Goal: Information Seeking & Learning: Learn about a topic

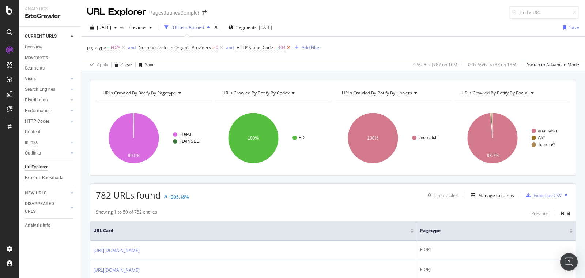
click at [289, 47] on icon at bounding box center [289, 47] width 6 height 7
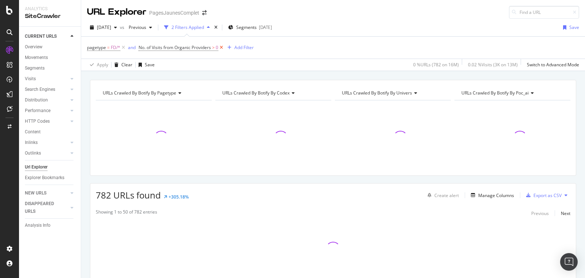
click at [222, 46] on icon at bounding box center [221, 47] width 6 height 7
click at [124, 47] on icon at bounding box center [123, 47] width 6 height 7
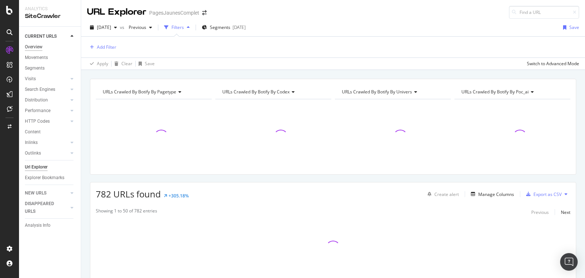
click at [38, 48] on div "Overview" at bounding box center [34, 47] width 18 height 8
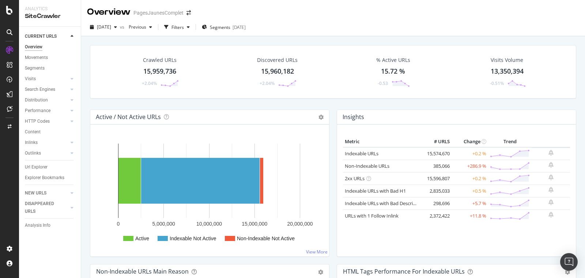
click at [169, 73] on div "15,959,736" at bounding box center [159, 72] width 33 height 10
click at [246, 31] on div "Segments 2024-02-26" at bounding box center [224, 27] width 44 height 11
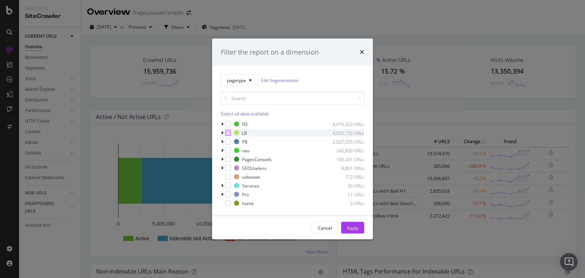
click at [227, 131] on div "modal" at bounding box center [228, 133] width 6 height 6
click at [331, 225] on div "Cancel" at bounding box center [325, 227] width 14 height 6
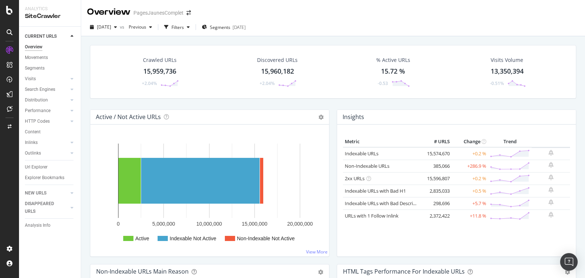
click at [167, 64] on div "Crawled URLs 15,959,736 +2.04%" at bounding box center [159, 72] width 53 height 38
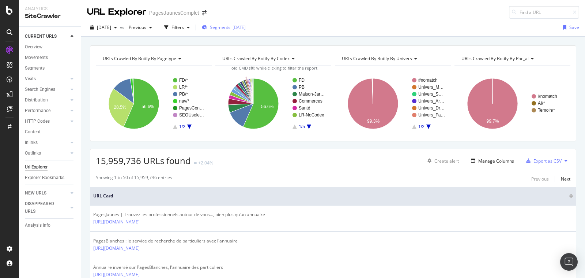
click at [230, 25] on span "Segments" at bounding box center [220, 27] width 20 height 6
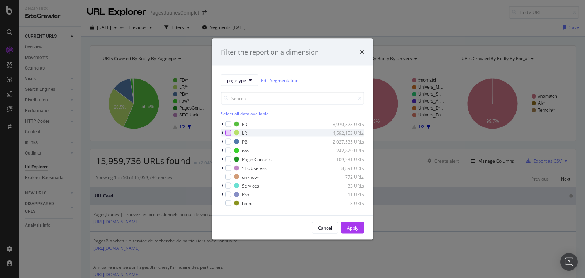
click at [225, 133] on div "modal" at bounding box center [228, 133] width 6 height 6
click at [328, 228] on div "Cancel" at bounding box center [325, 227] width 14 height 6
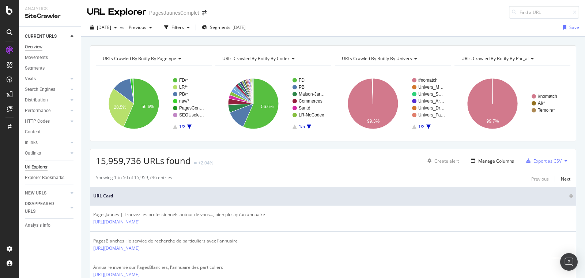
click at [37, 43] on div "Overview" at bounding box center [34, 47] width 18 height 8
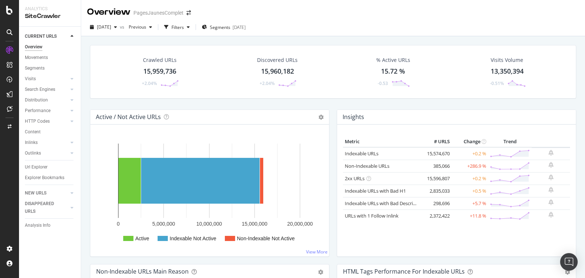
click at [168, 69] on div "15,959,736" at bounding box center [159, 72] width 33 height 10
click at [40, 189] on div "NEW URLS" at bounding box center [36, 193] width 22 height 8
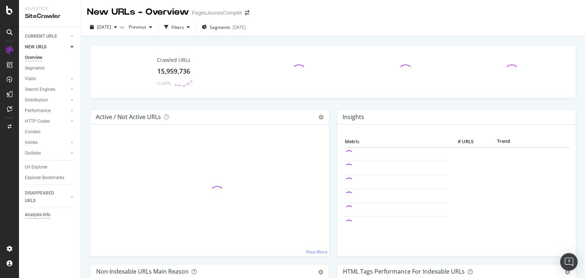
click at [39, 214] on div "Analysis Info" at bounding box center [38, 215] width 26 height 8
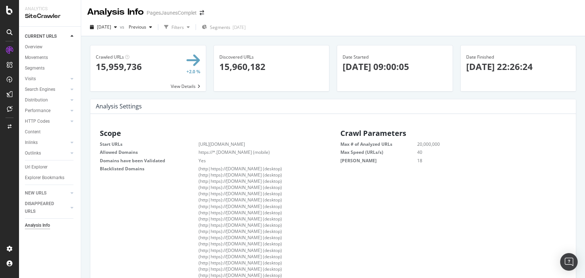
scroll to position [0, 0]
click at [242, 57] on span "Discovered URLs" at bounding box center [236, 57] width 34 height 6
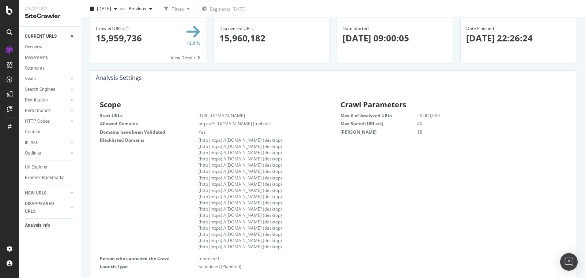
scroll to position [0, 0]
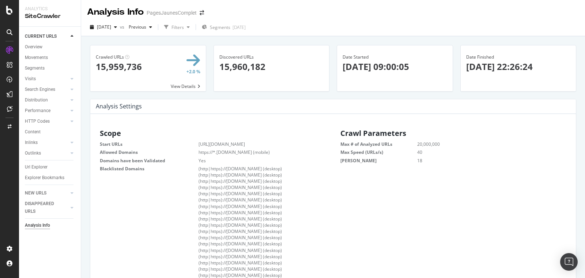
click at [187, 84] on span at bounding box center [148, 68] width 116 height 46
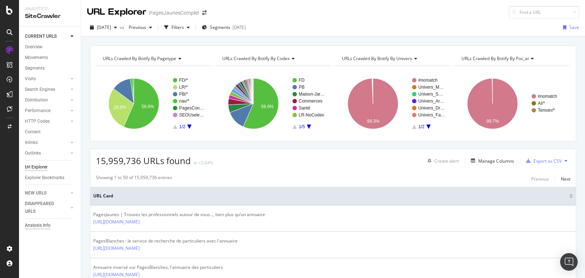
click at [44, 225] on div "Analysis Info" at bounding box center [38, 225] width 26 height 8
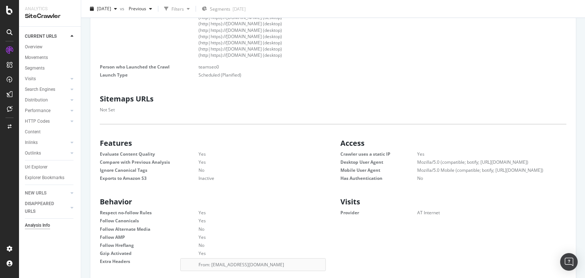
scroll to position [82, 0]
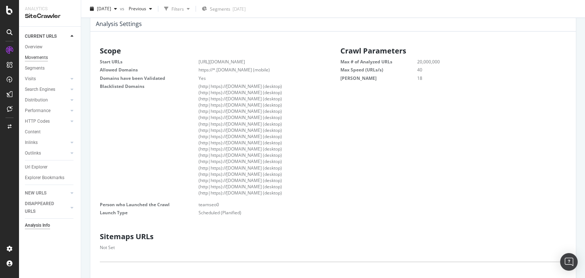
click at [36, 57] on div "Movements" at bounding box center [36, 58] width 23 height 8
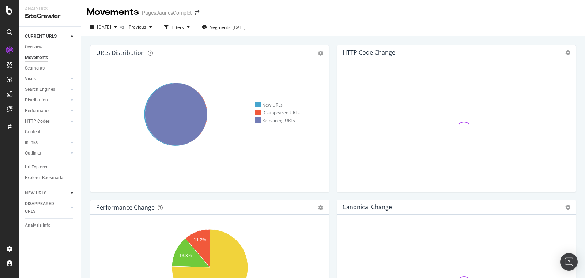
click at [73, 192] on icon at bounding box center [72, 193] width 3 height 4
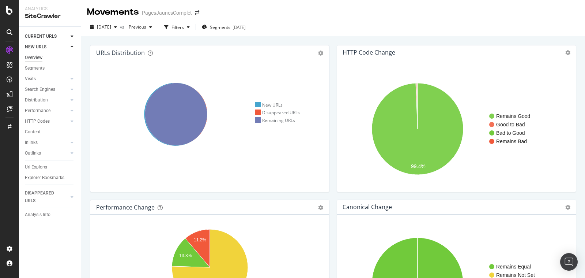
click at [38, 59] on div "Overview" at bounding box center [34, 58] width 18 height 8
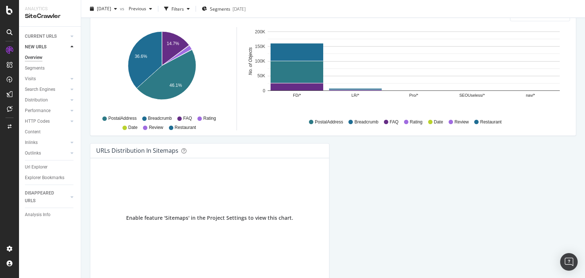
scroll to position [781, 0]
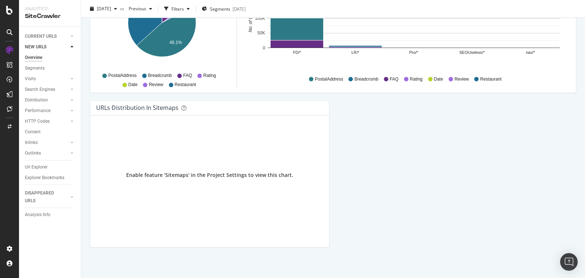
click at [34, 69] on div "Segments" at bounding box center [35, 68] width 20 height 8
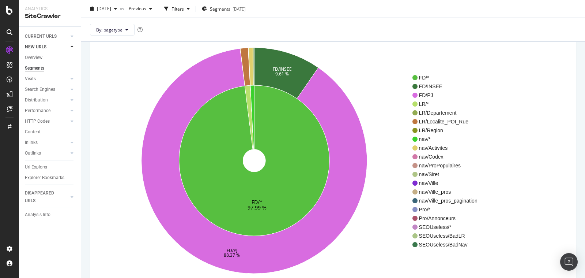
scroll to position [53, 0]
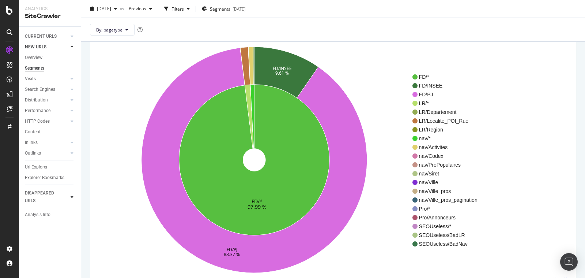
click at [73, 196] on icon at bounding box center [72, 197] width 3 height 4
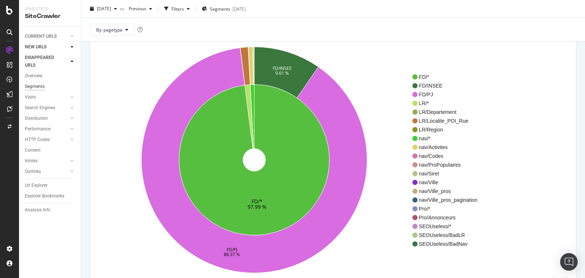
click at [35, 86] on div "Segments" at bounding box center [35, 87] width 20 height 8
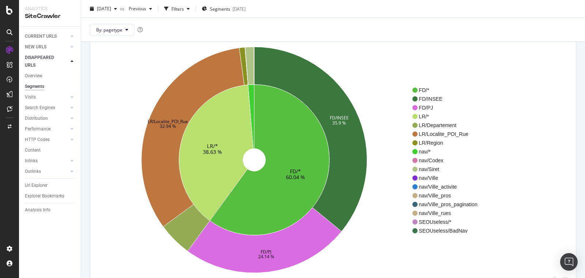
click at [73, 60] on icon at bounding box center [72, 61] width 3 height 4
click at [71, 45] on icon at bounding box center [72, 47] width 3 height 4
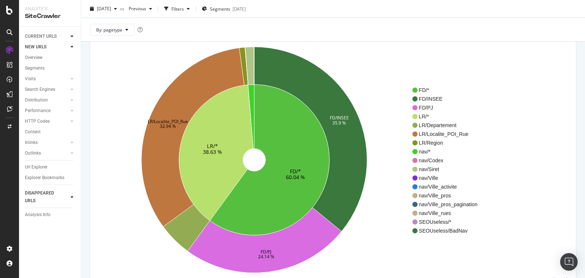
click at [72, 34] on icon at bounding box center [72, 36] width 3 height 4
click at [39, 225] on div "Analysis Info" at bounding box center [38, 225] width 26 height 8
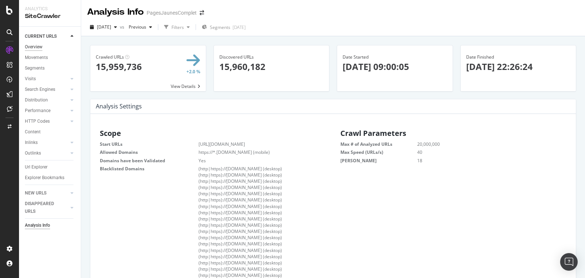
click at [38, 46] on div "Overview" at bounding box center [34, 47] width 18 height 8
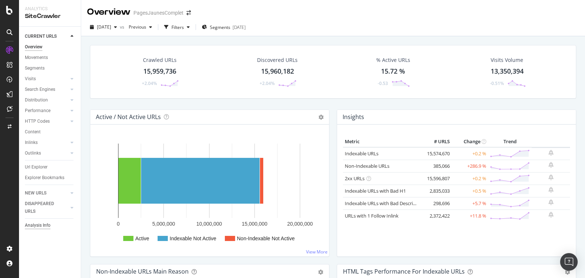
click at [45, 226] on div "Analysis Info" at bounding box center [38, 225] width 26 height 8
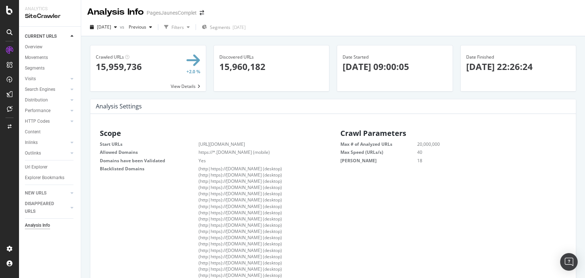
scroll to position [116, 229]
click at [111, 26] on span "[DATE]" at bounding box center [104, 27] width 14 height 6
click at [119, 91] on div "[DATE]" at bounding box center [116, 94] width 37 height 7
click at [111, 28] on span "[DATE]" at bounding box center [104, 27] width 14 height 6
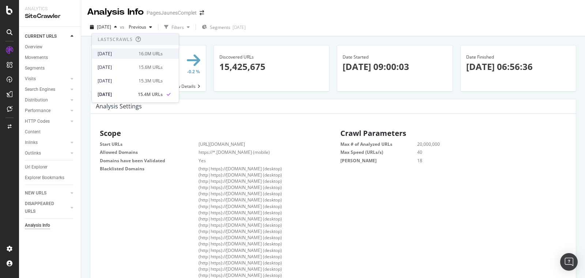
click at [112, 54] on div "[DATE]" at bounding box center [116, 53] width 37 height 7
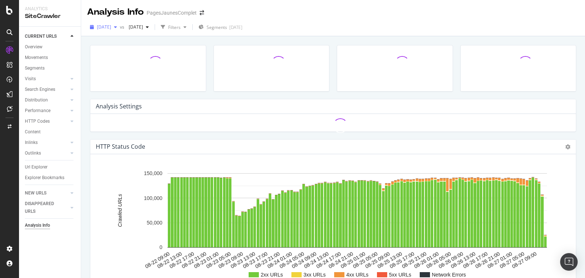
click at [111, 29] on span "[DATE]" at bounding box center [104, 27] width 14 height 6
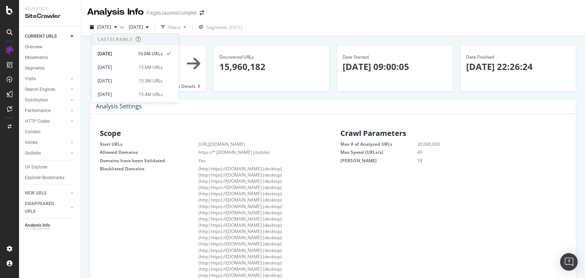
click at [236, 103] on div "Analysis Settings" at bounding box center [333, 106] width 486 height 15
click at [111, 29] on span "[DATE]" at bounding box center [104, 27] width 14 height 6
click at [117, 67] on div "[DATE]" at bounding box center [116, 67] width 37 height 7
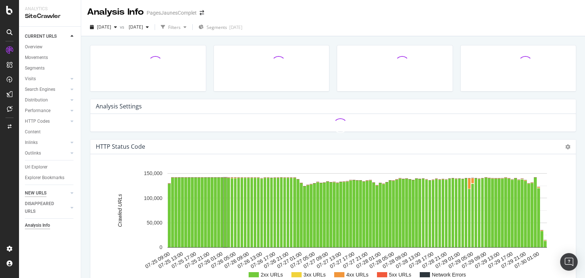
click at [43, 192] on div "NEW URLS" at bounding box center [36, 193] width 22 height 8
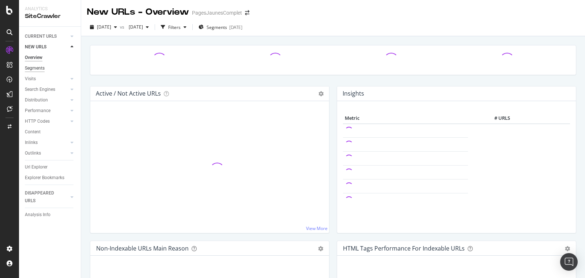
click at [35, 67] on div "Segments" at bounding box center [35, 68] width 20 height 8
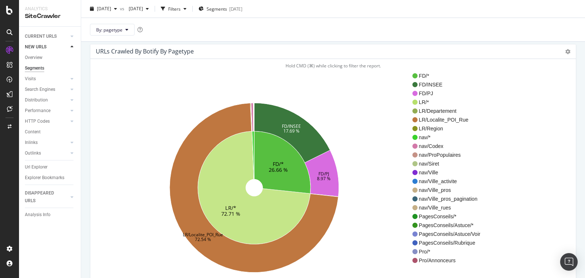
scroll to position [31, 0]
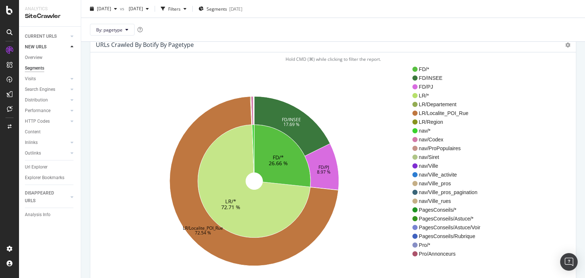
click at [256, 209] on icon at bounding box center [254, 180] width 113 height 113
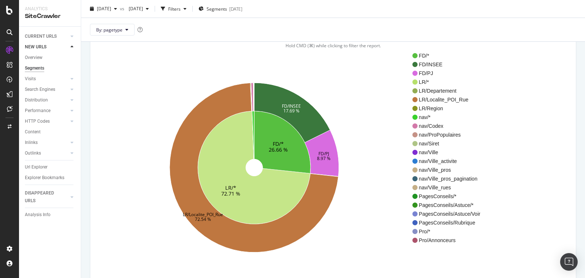
scroll to position [45, 0]
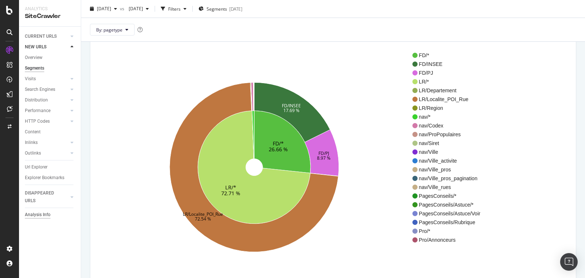
click at [38, 214] on div "Analysis Info" at bounding box center [38, 215] width 26 height 8
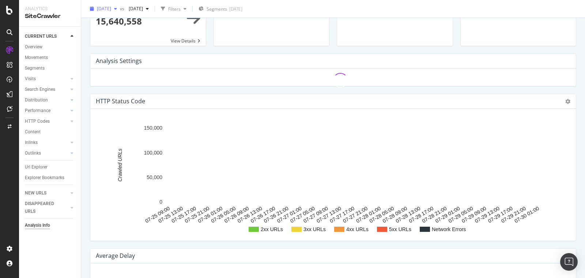
scroll to position [22, 0]
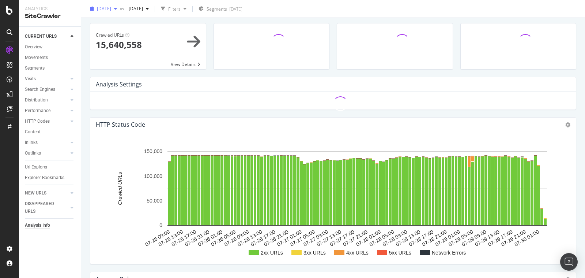
click at [111, 8] on span "[DATE]" at bounding box center [104, 8] width 14 height 6
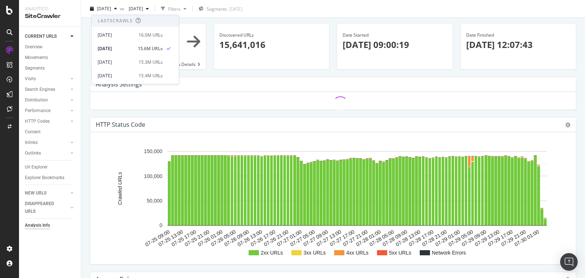
click at [114, 34] on div "[DATE]" at bounding box center [116, 35] width 37 height 7
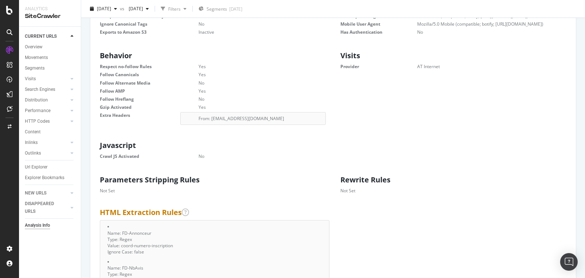
scroll to position [233, 0]
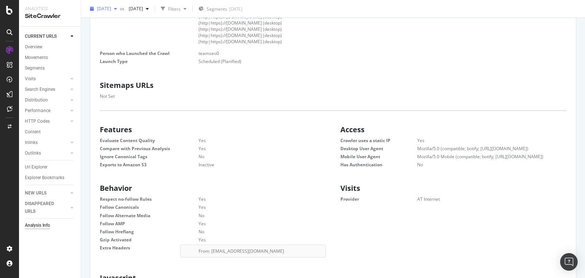
click at [111, 8] on span "[DATE]" at bounding box center [104, 8] width 14 height 6
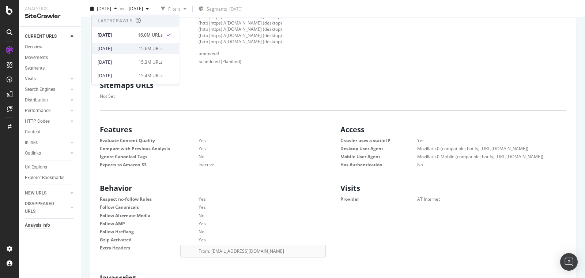
click at [117, 44] on div "2025 Jul. 25th 15.6M URLs" at bounding box center [135, 48] width 87 height 11
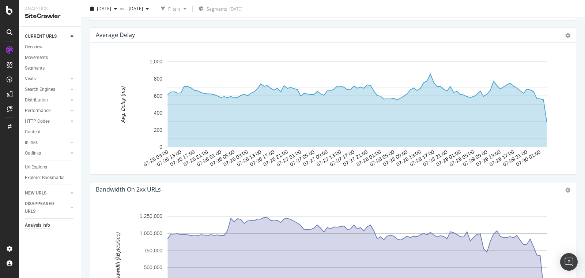
scroll to position [988, 0]
click at [113, 186] on h4 "Bandwidth on 2xx URLs" at bounding box center [128, 189] width 65 height 10
copy h4 "Bandwidth"
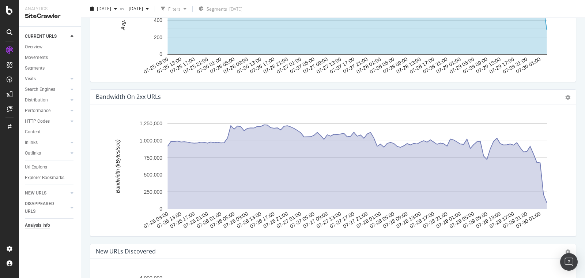
scroll to position [1086, 0]
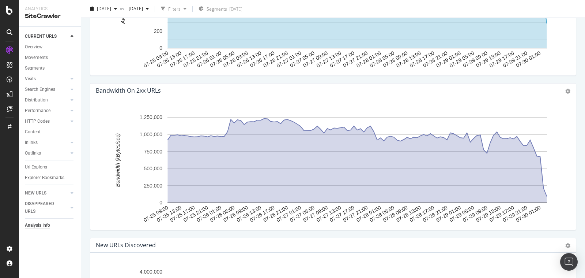
click at [429, 246] on div "New URLs Discovered Chart (by Value) Table Expand Export as CSV Export as PNG" at bounding box center [333, 245] width 486 height 15
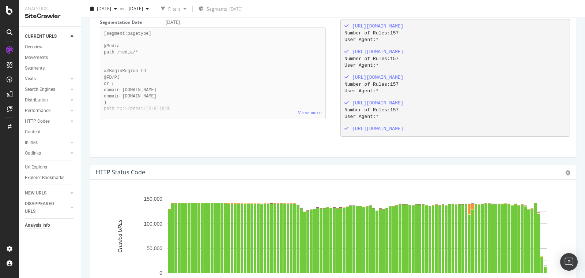
scroll to position [668, 0]
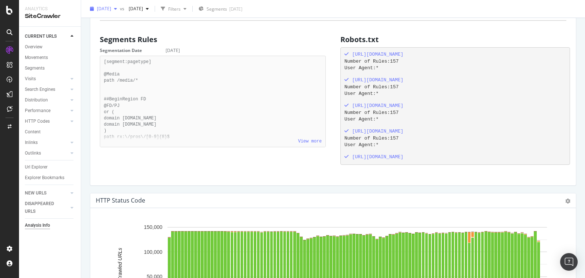
click at [111, 8] on span "[DATE]" at bounding box center [104, 8] width 14 height 6
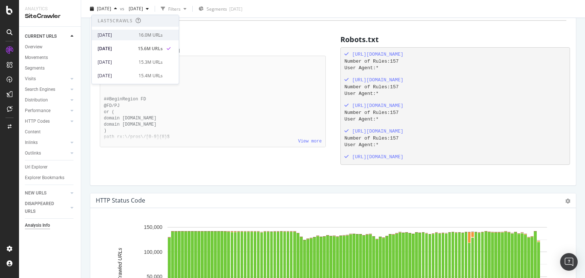
click at [114, 33] on div "[DATE]" at bounding box center [116, 35] width 37 height 7
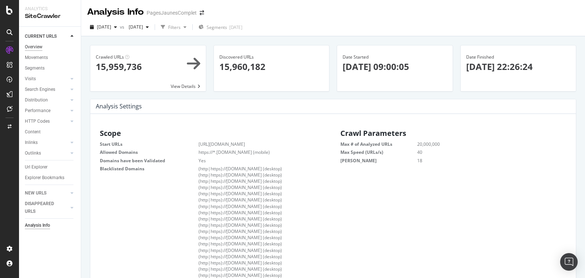
click at [38, 45] on div "Overview" at bounding box center [34, 47] width 18 height 8
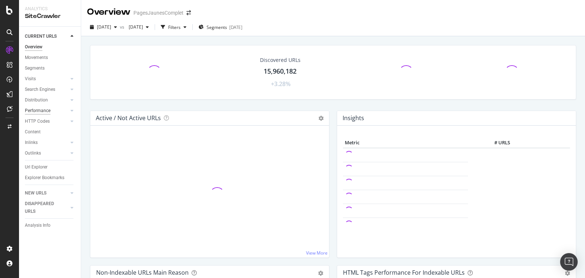
click at [44, 112] on div "Performance" at bounding box center [38, 111] width 26 height 8
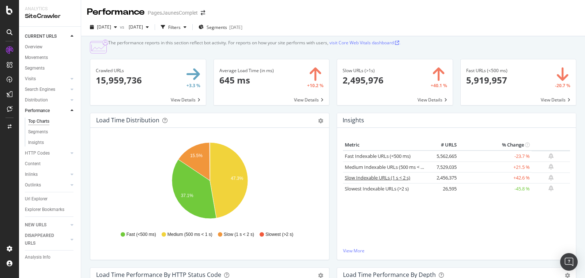
click at [398, 181] on link "Slow Indexable URLs (1 s < 2 s)" at bounding box center [377, 177] width 65 height 7
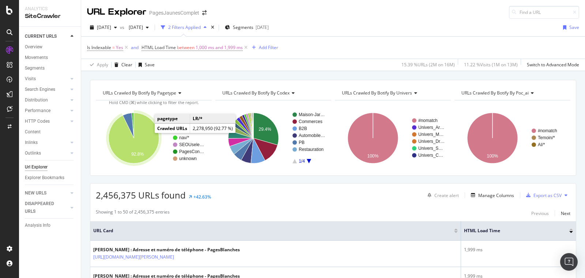
click at [143, 132] on icon "A chart." at bounding box center [134, 138] width 50 height 50
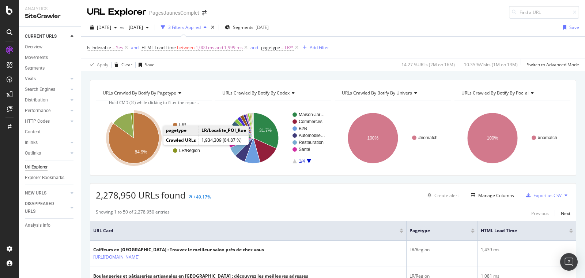
click at [154, 143] on icon "A chart." at bounding box center [134, 138] width 50 height 50
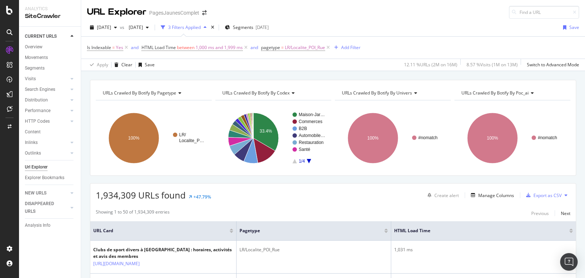
click at [572, 228] on div at bounding box center [571, 229] width 4 height 2
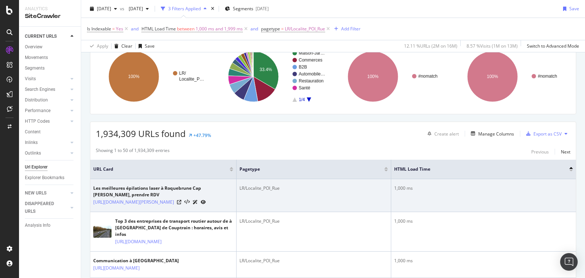
scroll to position [74, 0]
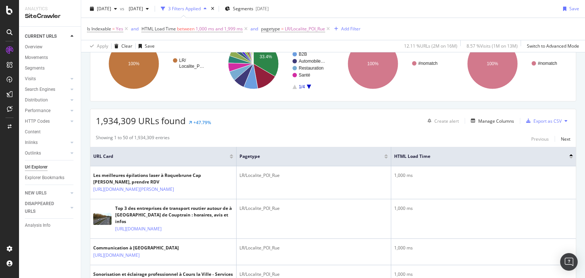
click at [571, 157] on div at bounding box center [571, 158] width 4 height 2
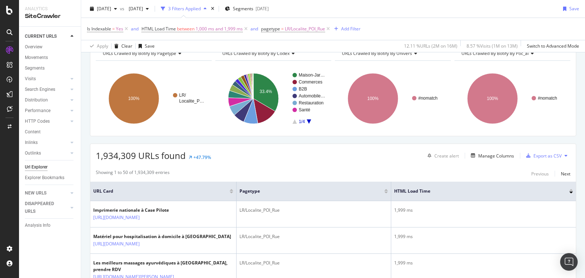
scroll to position [74, 0]
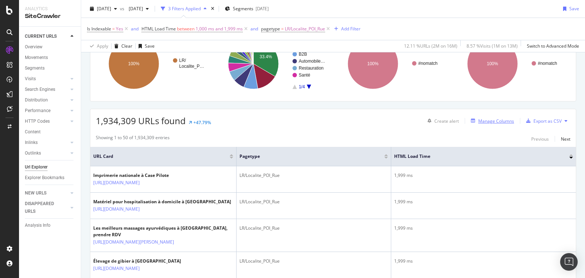
click at [492, 118] on div "Manage Columns" at bounding box center [496, 121] width 36 height 6
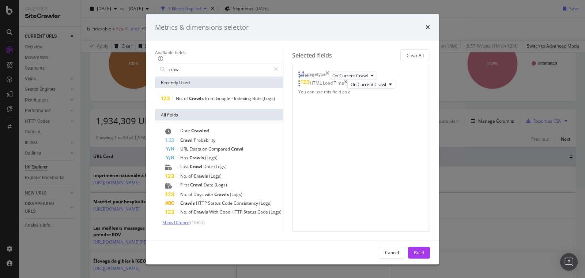
click at [173, 220] on span "Show 10 more" at bounding box center [175, 222] width 27 height 6
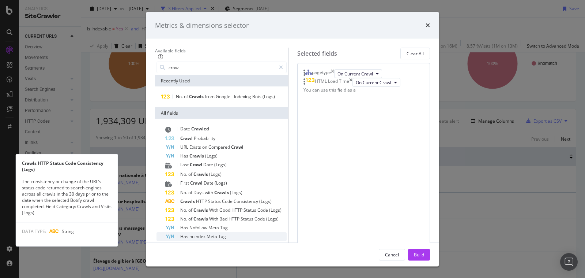
scroll to position [42, 0]
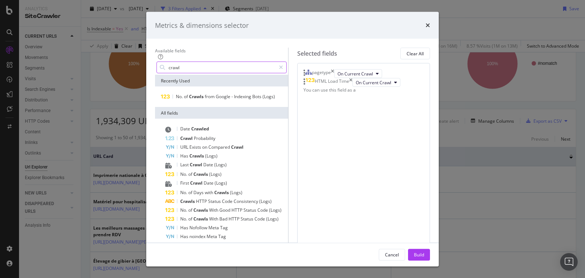
click at [171, 69] on input "crawl" at bounding box center [222, 67] width 108 height 11
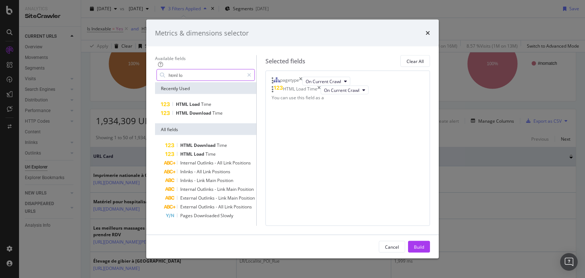
scroll to position [0, 0]
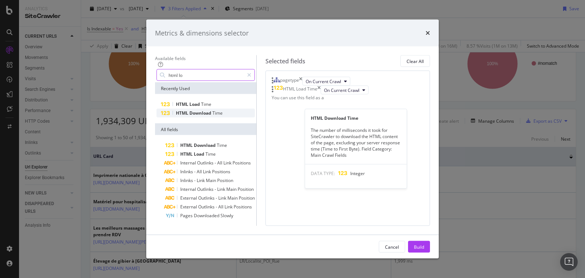
type input "html lo"
click at [189, 110] on span "Download" at bounding box center [200, 113] width 23 height 6
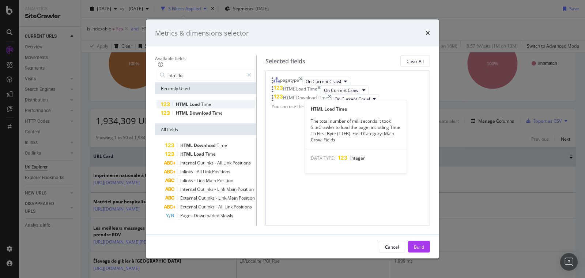
click at [189, 101] on span "Load" at bounding box center [195, 104] width 12 height 6
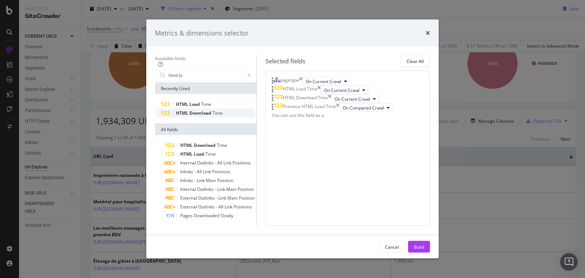
click at [189, 110] on span "Download" at bounding box center [200, 113] width 23 height 6
click at [424, 249] on div "Build" at bounding box center [419, 246] width 10 height 6
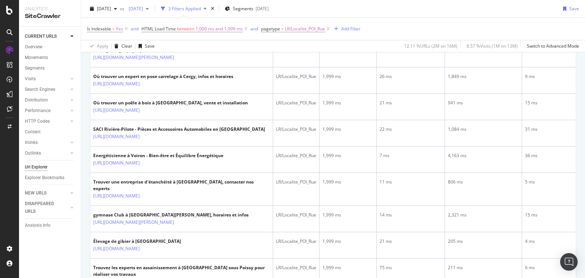
click at [149, 8] on icon "button" at bounding box center [147, 9] width 3 height 4
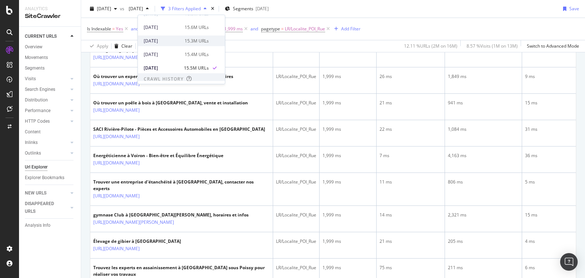
scroll to position [22, 0]
click at [182, 37] on div "2025 Jun. 27th 15.3M URLs" at bounding box center [176, 40] width 65 height 7
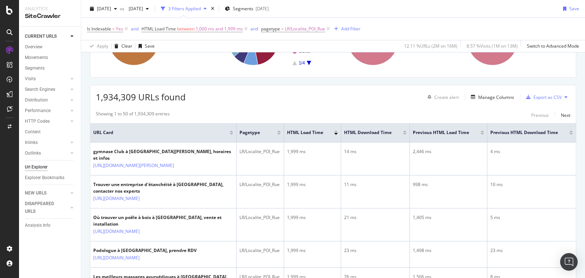
scroll to position [101, 0]
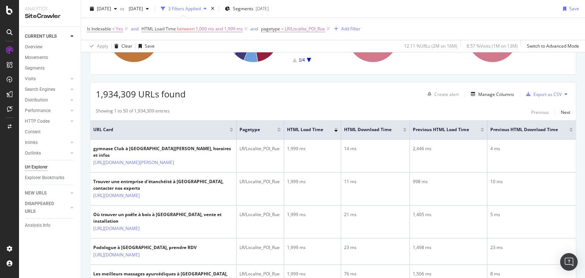
click at [482, 128] on div at bounding box center [482, 128] width 4 height 2
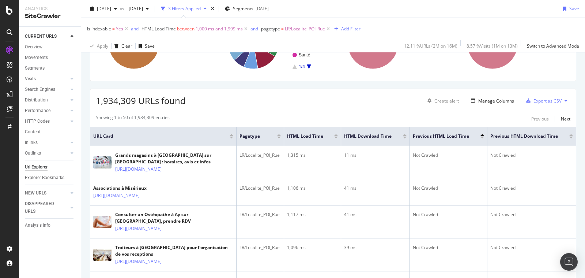
scroll to position [92, 0]
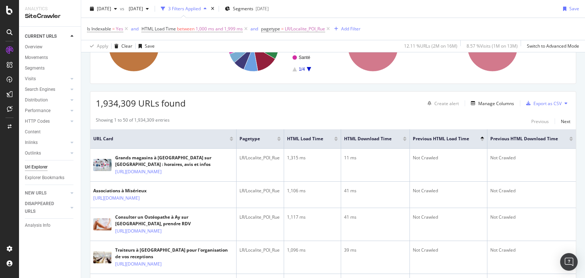
click at [336, 139] on div at bounding box center [336, 140] width 4 height 2
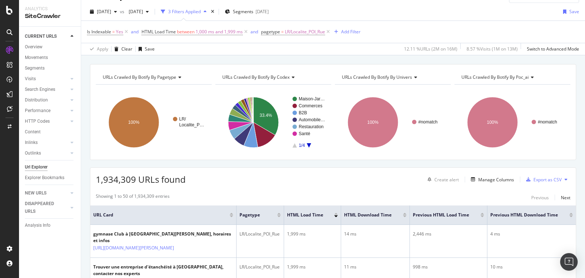
scroll to position [4, 0]
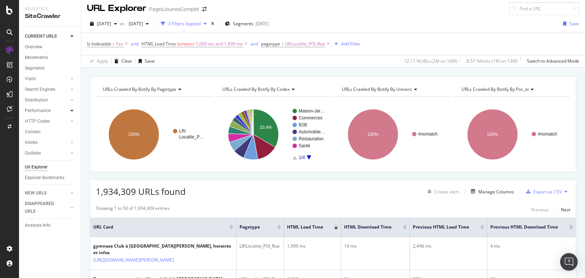
click at [73, 109] on icon at bounding box center [72, 110] width 3 height 4
click at [72, 101] on icon at bounding box center [72, 100] width 3 height 4
click at [74, 74] on div "Visits" at bounding box center [53, 78] width 56 height 11
click at [73, 87] on icon at bounding box center [72, 89] width 3 height 4
click at [70, 163] on div at bounding box center [71, 163] width 7 height 7
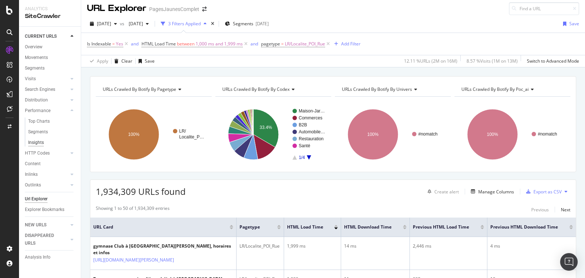
click at [39, 142] on div "Insights" at bounding box center [36, 143] width 16 height 8
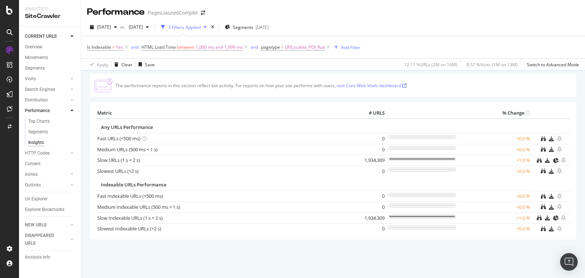
click at [406, 84] on icon at bounding box center [404, 85] width 4 height 4
click at [40, 132] on div "Segments" at bounding box center [38, 132] width 20 height 8
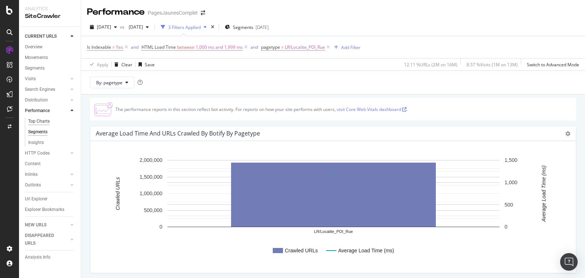
click at [46, 122] on div "Top Charts" at bounding box center [39, 121] width 22 height 8
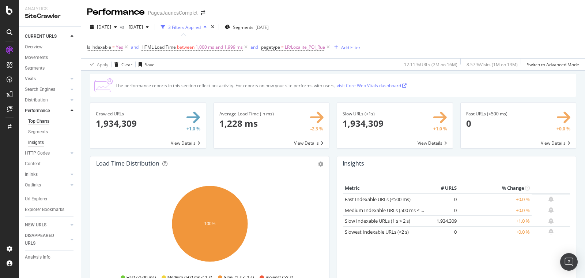
click at [37, 140] on div "Insights" at bounding box center [36, 143] width 16 height 8
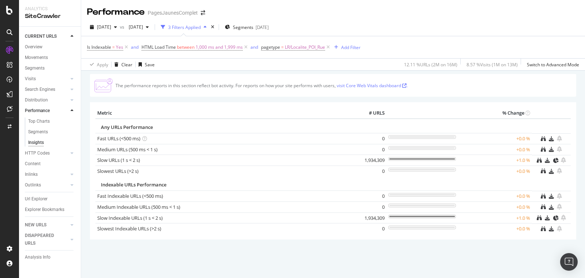
click at [43, 252] on div "Analysis Info" at bounding box center [53, 257] width 56 height 11
click at [42, 257] on div "Analysis Info" at bounding box center [38, 257] width 26 height 8
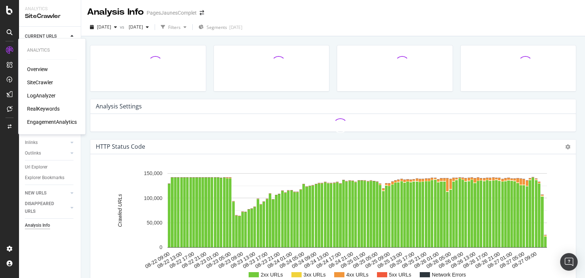
click at [1, 82] on link at bounding box center [10, 79] width 18 height 12
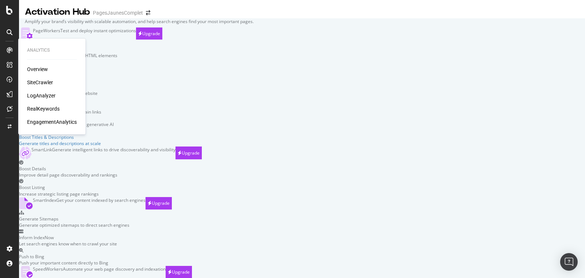
click at [42, 74] on div "Overview SiteCrawler LogAnalyzer RealKeywords EngagementAnalytics" at bounding box center [52, 95] width 50 height 60
click at [42, 72] on div "Overview" at bounding box center [37, 68] width 21 height 7
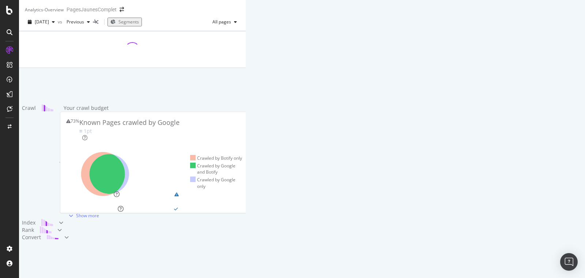
scroll to position [275, 0]
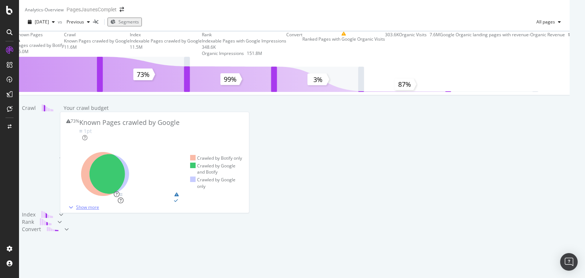
click at [76, 204] on div "Show more" at bounding box center [87, 207] width 23 height 6
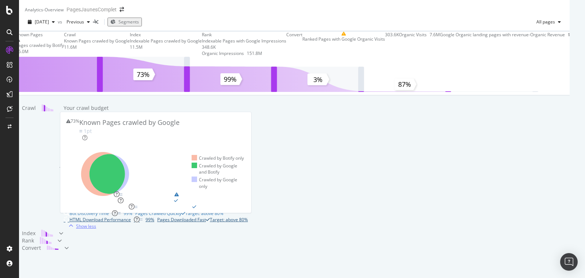
scroll to position [236, 0]
click at [217, 191] on span "Target: above 90%" at bounding box center [198, 194] width 38 height 6
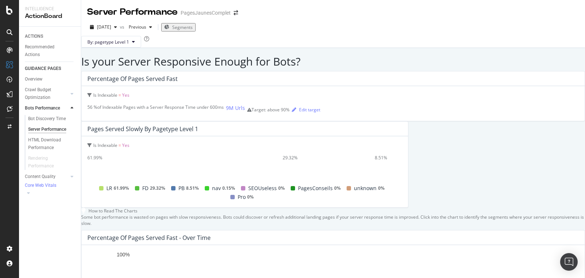
scroll to position [273, 0]
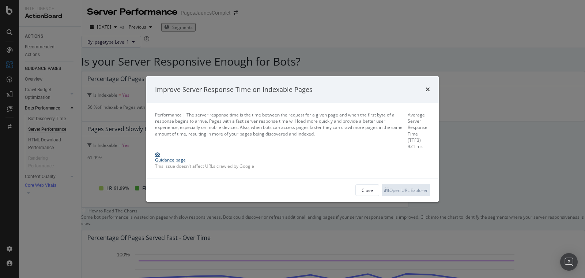
click at [180, 157] on div "Guidance page" at bounding box center [170, 160] width 31 height 6
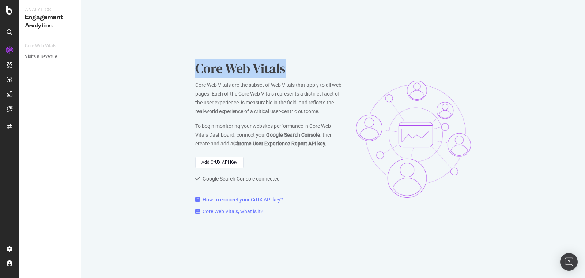
drag, startPoint x: 195, startPoint y: 67, endPoint x: 307, endPoint y: 67, distance: 112.6
click at [307, 67] on div "Core Web Vitals Core Web Vitals are the subset of Web Vitals that apply to all …" at bounding box center [333, 139] width 504 height 278
copy div "Core Web Vitals"
click at [36, 53] on div "Visits & Revenue" at bounding box center [41, 57] width 32 height 8
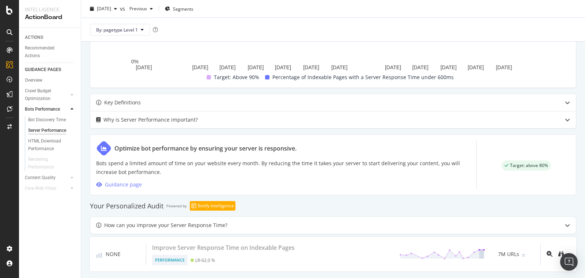
scroll to position [273, 0]
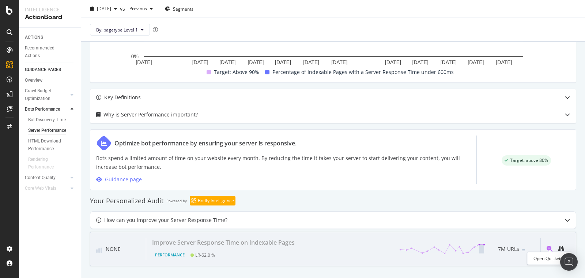
click at [551, 245] on icon "magnifying-glass-plus" at bounding box center [550, 248] width 6 height 6
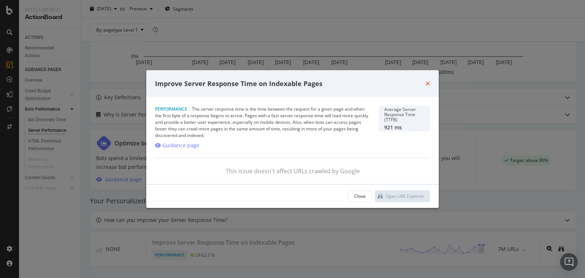
click at [427, 83] on icon "times" at bounding box center [428, 83] width 4 height 6
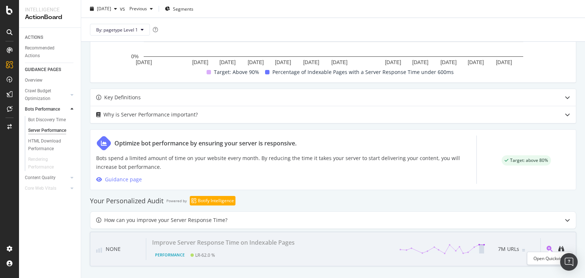
click at [547, 246] on icon "magnifying-glass-plus" at bounding box center [550, 248] width 6 height 6
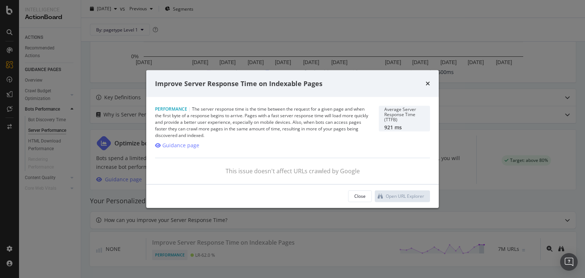
click at [399, 116] on div "Average Server Response Time (TTFB)" at bounding box center [404, 114] width 40 height 15
click at [427, 82] on icon "times" at bounding box center [428, 83] width 4 height 6
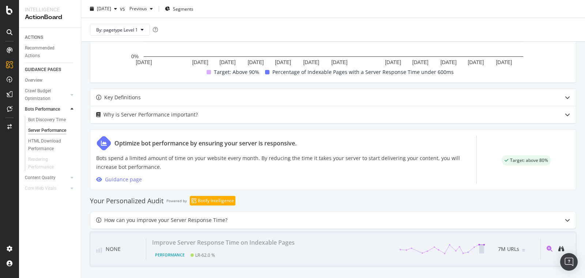
click at [520, 246] on div "7M URLs" at bounding box center [509, 248] width 49 height 11
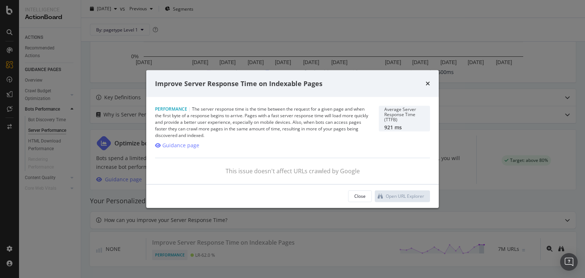
click at [290, 172] on div "This issue doesn't affect URLs crawled by Google" at bounding box center [292, 171] width 275 height 8
click at [428, 82] on icon "times" at bounding box center [428, 83] width 4 height 6
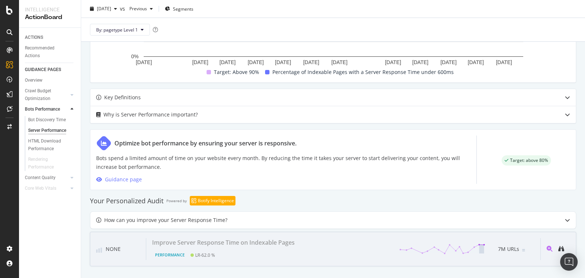
click at [175, 252] on div "Performance" at bounding box center [169, 254] width 35 height 10
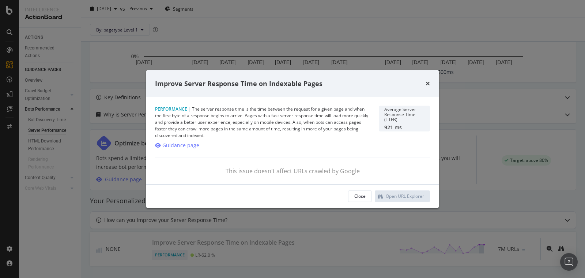
click at [354, 176] on div "Performance | The server response time is the time between the request for a gi…" at bounding box center [292, 140] width 293 height 87
click at [427, 82] on icon "times" at bounding box center [428, 83] width 4 height 6
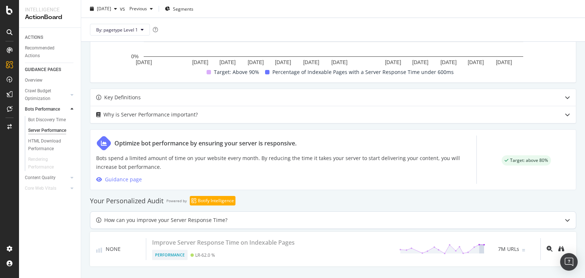
click at [202, 219] on div "How can you improve your Server Response Time?" at bounding box center [165, 219] width 123 height 9
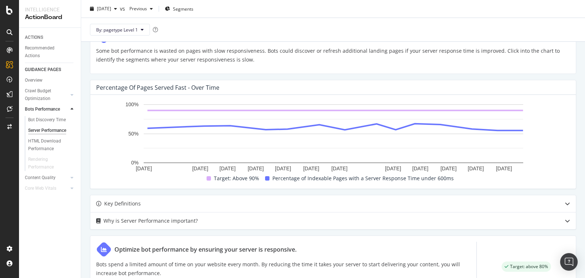
scroll to position [15, 0]
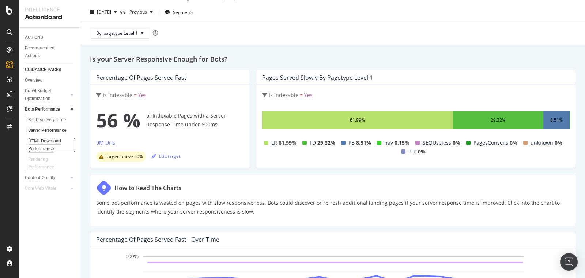
click at [50, 143] on div "HTML Download Performance" at bounding box center [49, 144] width 42 height 15
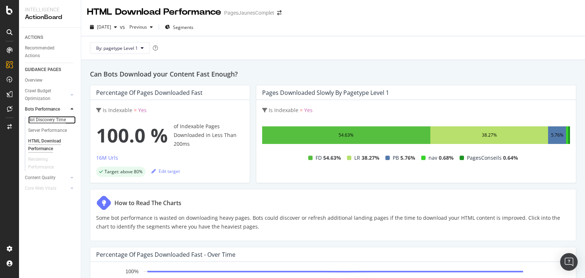
click at [43, 122] on div "Bot Discovery Time" at bounding box center [47, 120] width 38 height 8
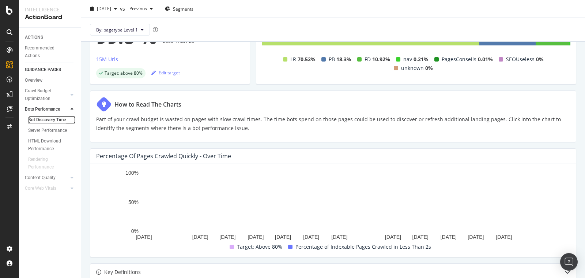
scroll to position [50, 0]
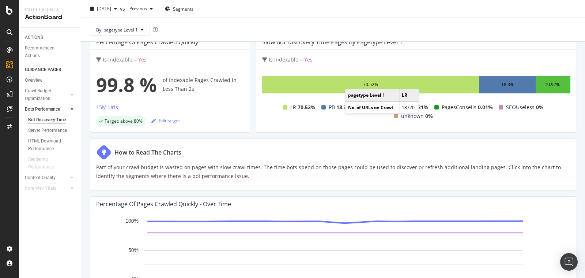
click at [352, 81] on div "70.52%" at bounding box center [370, 85] width 217 height 18
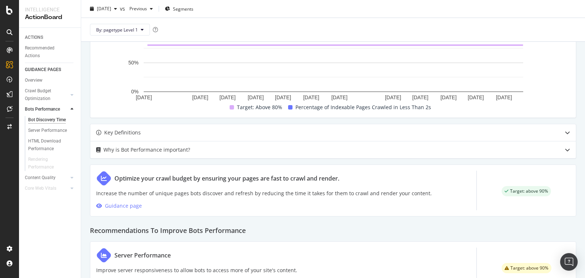
scroll to position [323, 0]
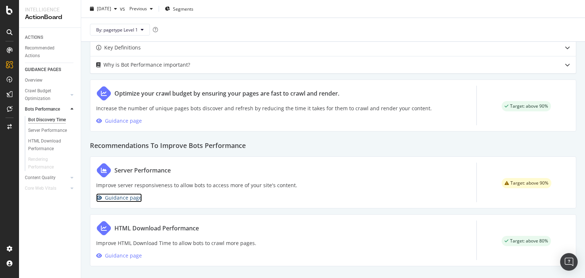
click at [121, 195] on div "Guidance page" at bounding box center [123, 197] width 37 height 9
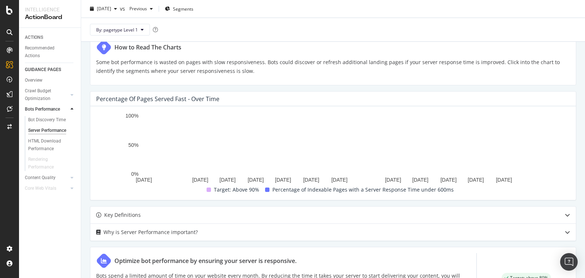
scroll to position [273, 0]
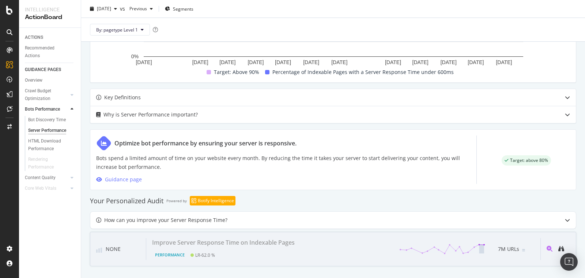
click at [498, 247] on div "7M URLs" at bounding box center [509, 248] width 49 height 11
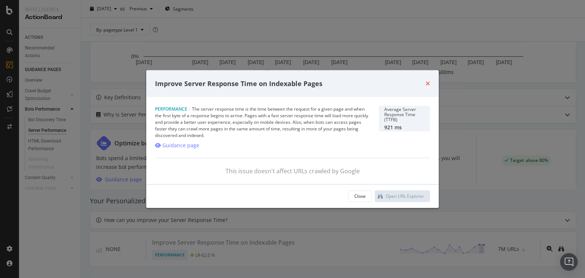
click at [426, 84] on icon "times" at bounding box center [428, 83] width 4 height 6
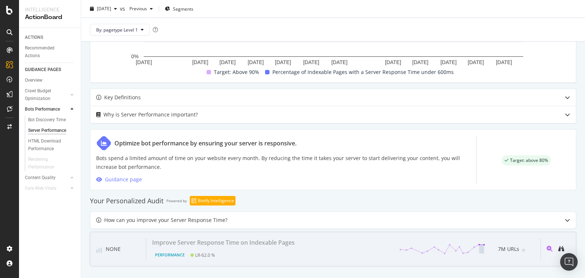
click at [174, 252] on div "Performance" at bounding box center [169, 254] width 35 height 10
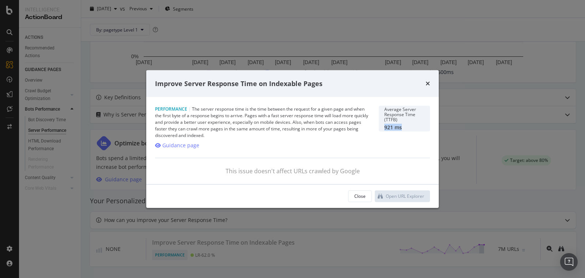
drag, startPoint x: 385, startPoint y: 128, endPoint x: 409, endPoint y: 128, distance: 24.1
click at [409, 128] on div "921 ms" at bounding box center [404, 127] width 40 height 6
copy div "921 ms"
click at [428, 81] on icon "times" at bounding box center [428, 83] width 4 height 6
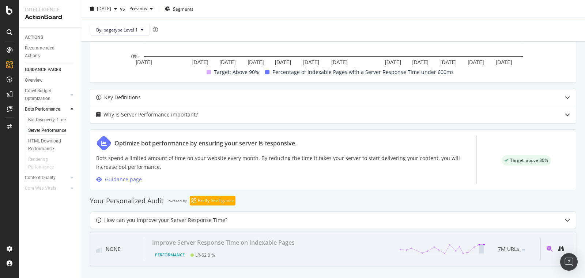
click at [126, 248] on div "None" at bounding box center [121, 249] width 50 height 22
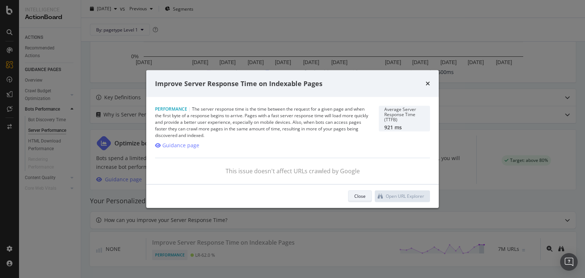
click at [354, 195] on div "Close" at bounding box center [359, 196] width 11 height 6
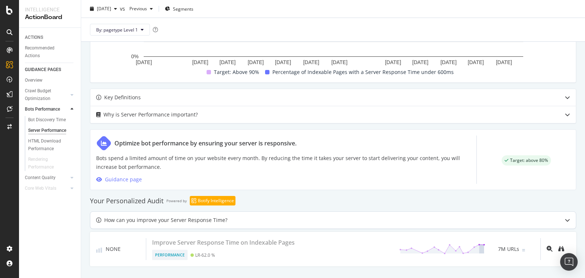
click at [110, 215] on div "How can you improve your Server Response Time?" at bounding box center [165, 219] width 123 height 9
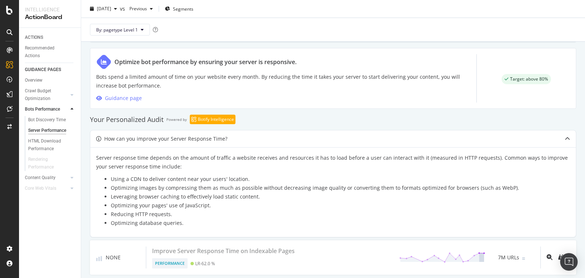
scroll to position [362, 0]
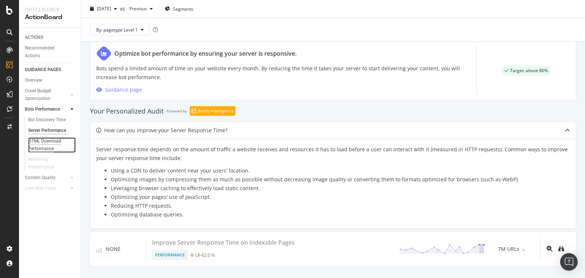
click at [37, 144] on div "HTML Download Performance" at bounding box center [49, 144] width 42 height 15
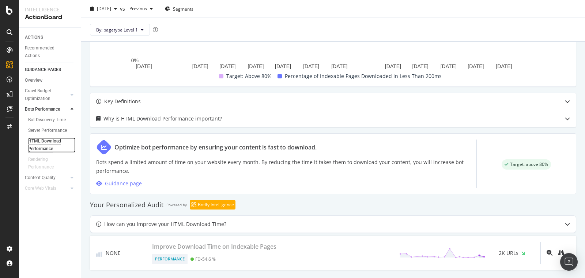
scroll to position [273, 0]
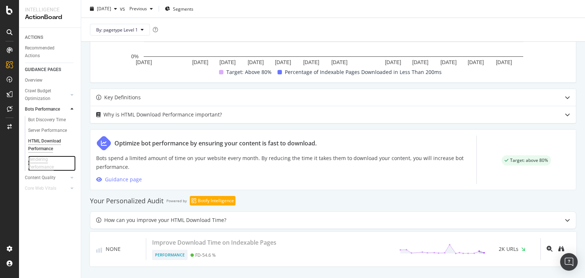
click at [37, 167] on div "Rendering Performance" at bounding box center [48, 162] width 41 height 15
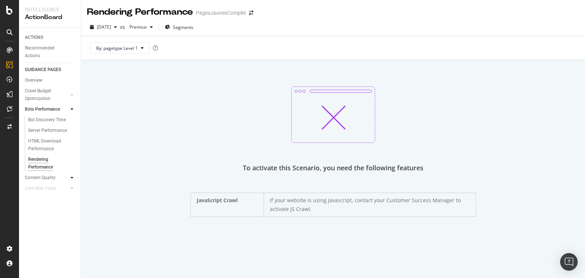
click at [71, 177] on icon at bounding box center [72, 177] width 3 height 4
click at [35, 80] on div "Overview" at bounding box center [34, 80] width 18 height 8
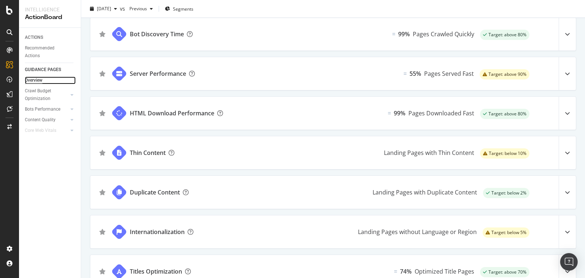
scroll to position [283, 0]
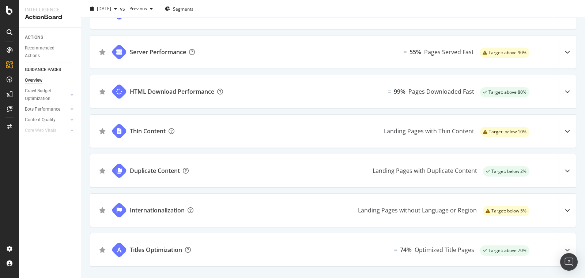
click at [392, 218] on div "Landing Pages without Language or Region" at bounding box center [419, 209] width 128 height 33
click at [392, 206] on div "Landing Pages without Language or Region" at bounding box center [417, 210] width 119 height 9
click at [571, 206] on div at bounding box center [567, 209] width 17 height 33
click at [567, 207] on icon at bounding box center [567, 209] width 5 height 5
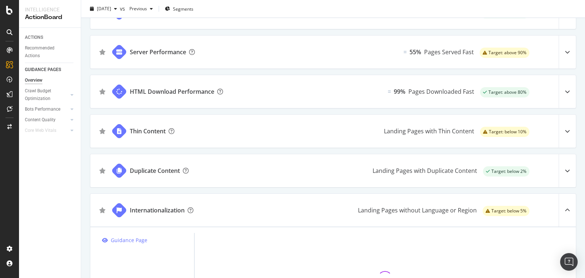
scroll to position [386, 0]
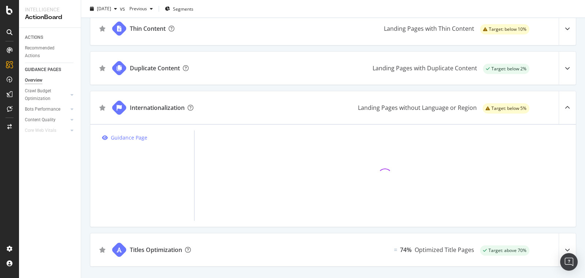
click at [568, 247] on icon at bounding box center [567, 249] width 5 height 5
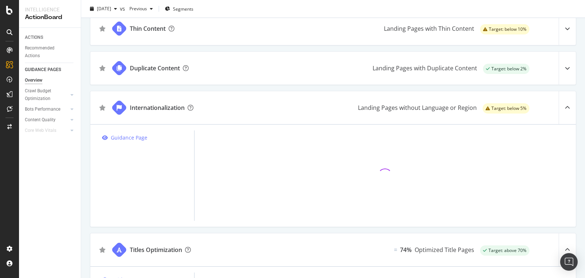
click at [566, 247] on icon at bounding box center [567, 249] width 5 height 5
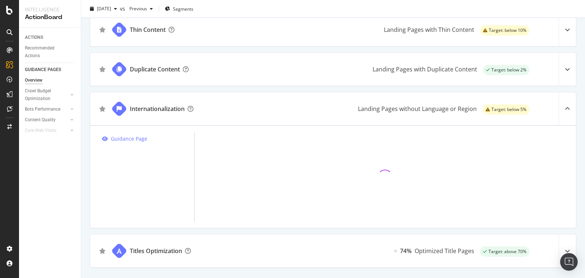
scroll to position [387, 0]
click at [566, 247] on icon at bounding box center [567, 249] width 5 height 5
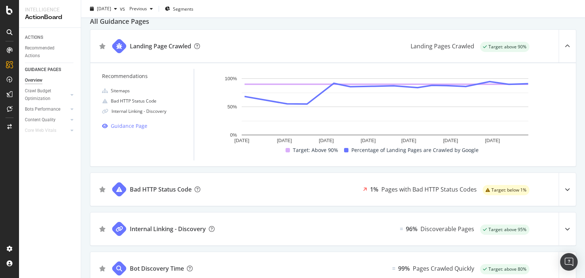
scroll to position [0, 0]
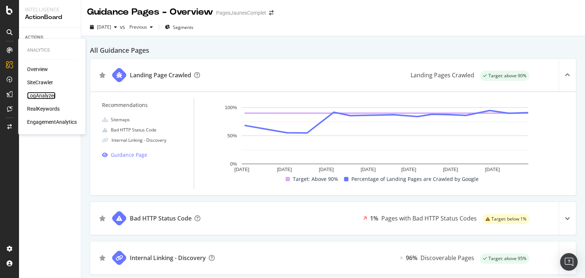
click at [44, 95] on div "LogAnalyzer" at bounding box center [41, 95] width 29 height 7
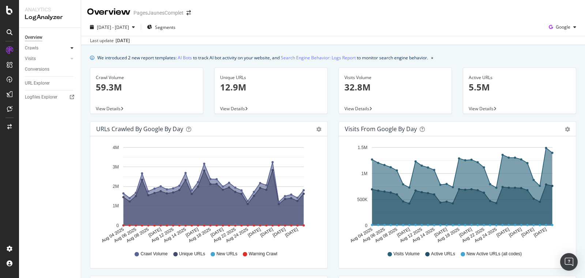
click at [72, 48] on icon at bounding box center [72, 48] width 3 height 4
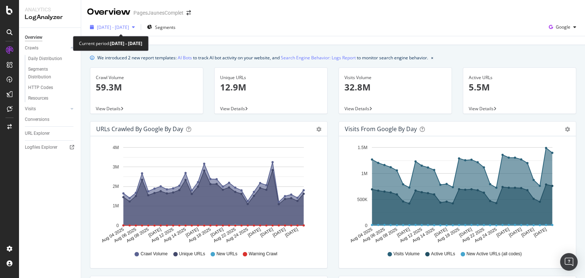
click at [129, 27] on span "2025 Aug. 4th - Sep. 2nd" at bounding box center [113, 27] width 32 height 6
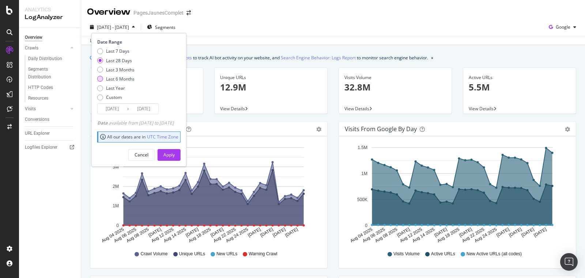
click at [109, 78] on div "Last 6 Months" at bounding box center [120, 79] width 29 height 6
type input "2025/03/03"
click at [181, 158] on button "Apply" at bounding box center [169, 155] width 23 height 12
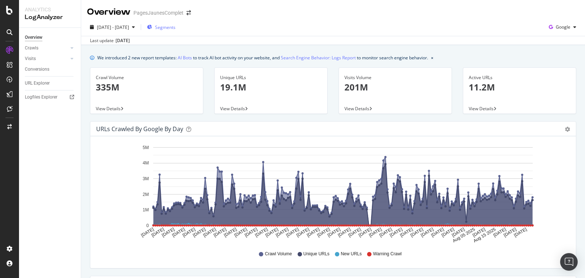
click at [176, 28] on span "Segments" at bounding box center [165, 27] width 20 height 6
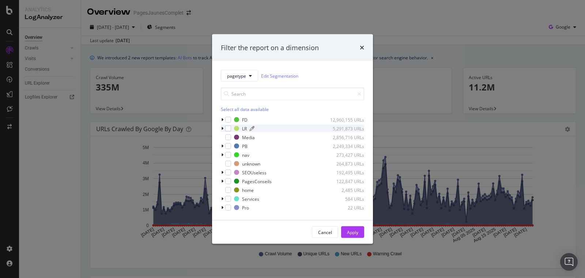
click at [241, 128] on div "LR 5,291,873 URLs" at bounding box center [299, 128] width 130 height 6
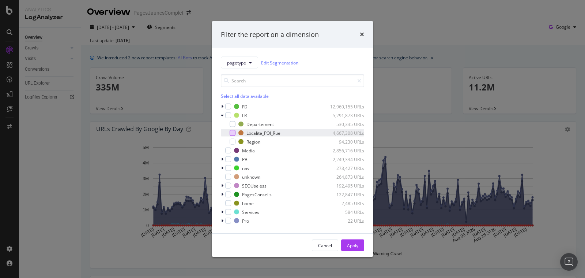
click at [233, 133] on div "modal" at bounding box center [233, 133] width 6 height 6
click at [346, 241] on button "Apply" at bounding box center [352, 245] width 23 height 12
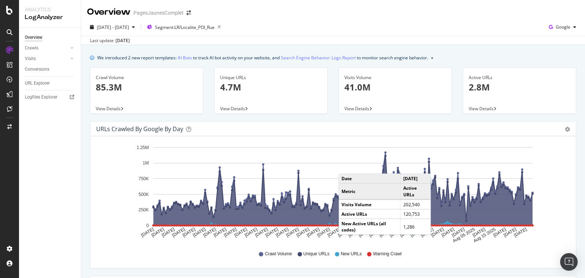
click at [452, 42] on div "Last update Sep. 03, 2025" at bounding box center [333, 40] width 504 height 9
click at [540, 125] on div "URLs Crawled by Google by day" at bounding box center [325, 128] width 458 height 7
click at [73, 48] on icon at bounding box center [72, 48] width 3 height 4
click at [72, 109] on icon at bounding box center [72, 108] width 3 height 4
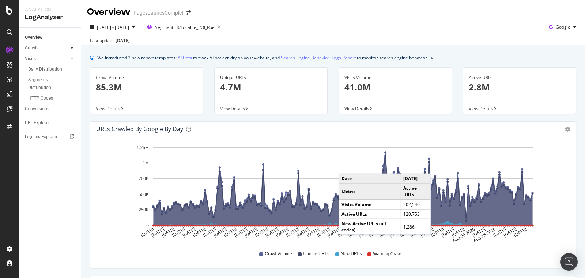
click at [72, 49] on icon at bounding box center [72, 48] width 3 height 4
click at [45, 76] on div "Segments Distribution" at bounding box center [48, 72] width 41 height 15
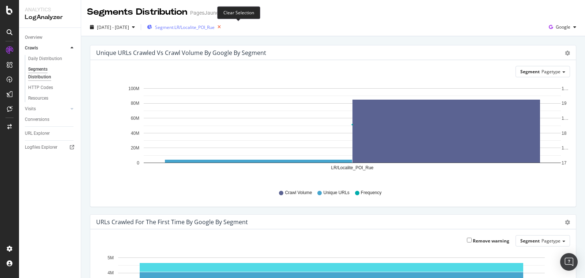
click at [224, 28] on icon "button" at bounding box center [219, 27] width 9 height 10
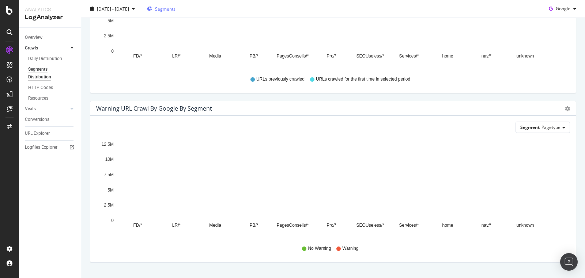
scroll to position [299, 0]
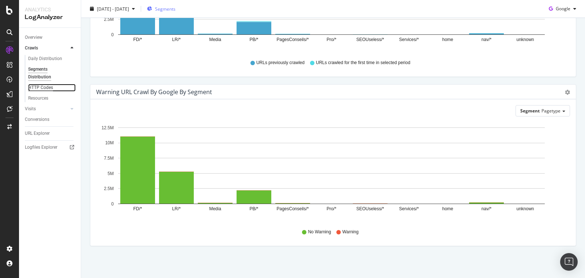
click at [44, 89] on div "HTTP Codes" at bounding box center [40, 88] width 25 height 8
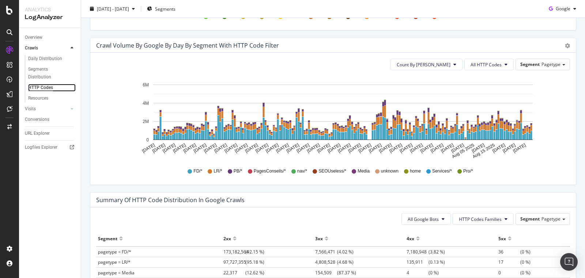
scroll to position [367, 0]
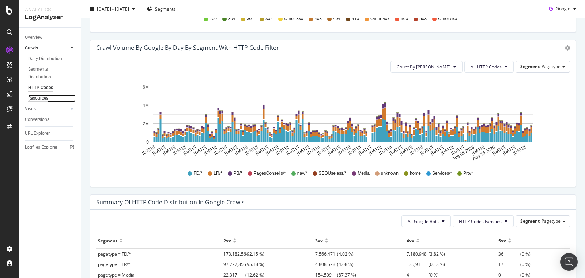
click at [37, 95] on div "Resources" at bounding box center [38, 98] width 20 height 8
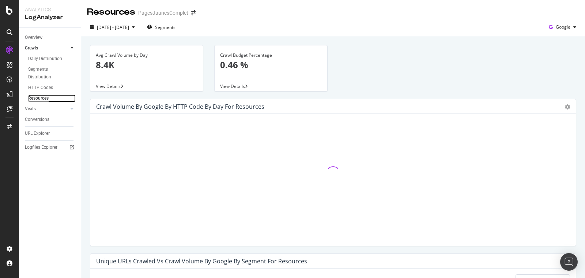
scroll to position [169, 0]
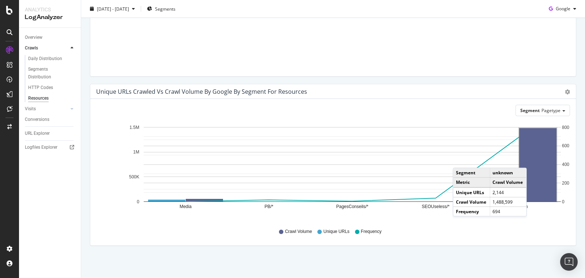
click at [534, 159] on rect "A chart." at bounding box center [537, 164] width 37 height 73
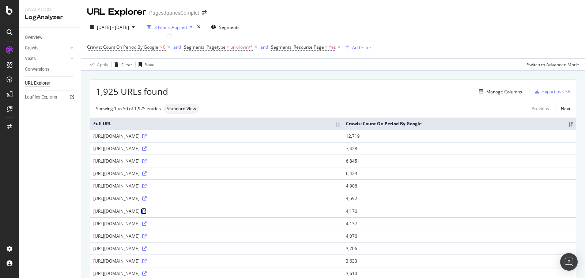
click at [147, 210] on icon at bounding box center [144, 211] width 4 height 4
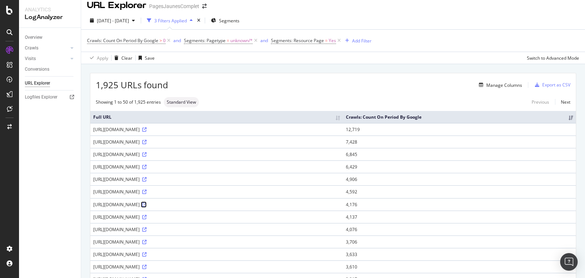
scroll to position [501, 0]
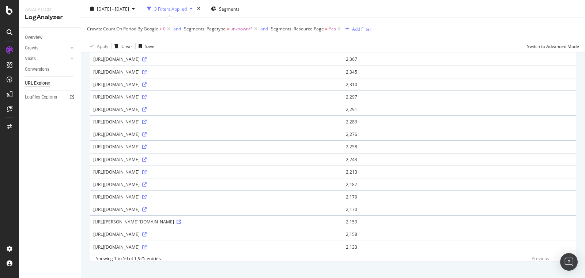
click at [568, 253] on link "Next" at bounding box center [562, 258] width 15 height 11
click at [565, 253] on link "Next" at bounding box center [562, 258] width 15 height 11
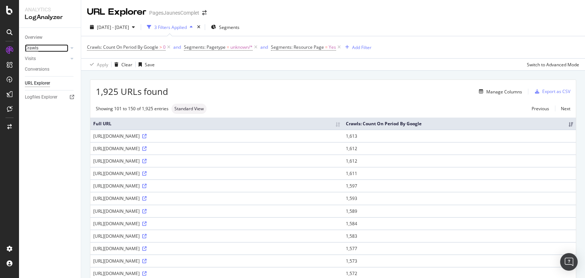
click at [28, 48] on div "Crawls" at bounding box center [32, 48] width 14 height 8
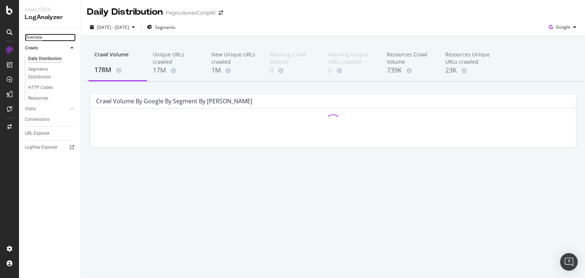
click at [38, 35] on div "Overview" at bounding box center [34, 38] width 18 height 8
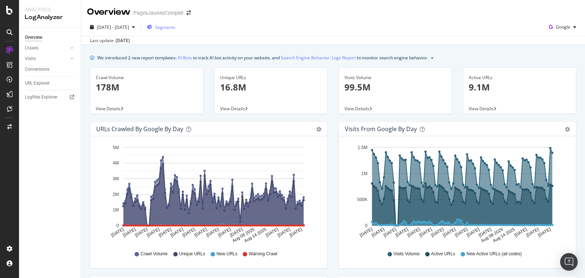
click at [176, 24] on span "Segments" at bounding box center [165, 27] width 20 height 6
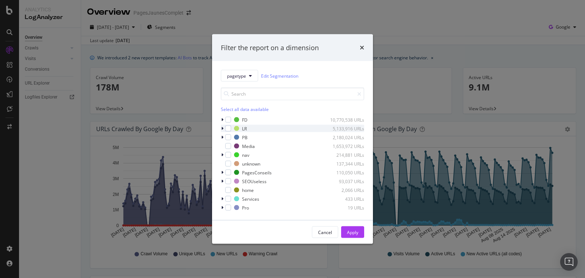
click at [223, 128] on icon "modal" at bounding box center [222, 128] width 2 height 4
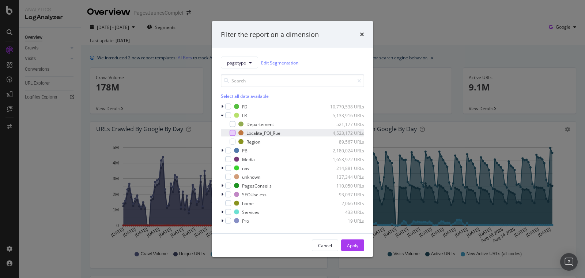
click at [234, 135] on div "modal" at bounding box center [233, 133] width 6 height 6
click at [351, 242] on div "Apply" at bounding box center [352, 245] width 11 height 6
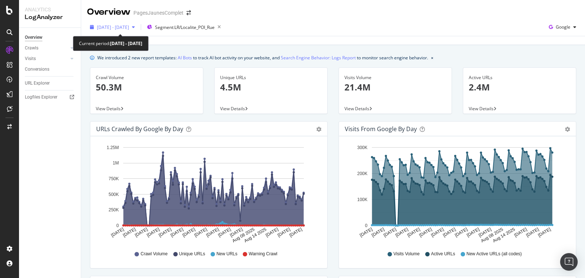
click at [129, 27] on span "2025 Jun. 3rd - Sep. 2nd" at bounding box center [113, 27] width 32 height 6
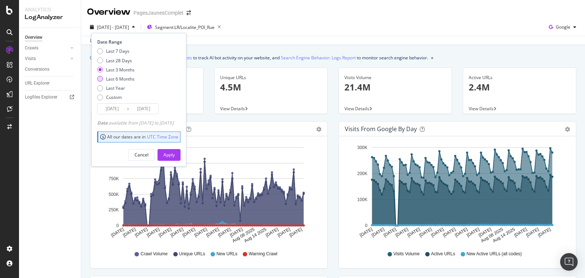
click at [102, 78] on div "Last 6 Months" at bounding box center [100, 79] width 6 height 6
type input "2025/03/03"
click at [175, 152] on div "Apply" at bounding box center [168, 154] width 11 height 6
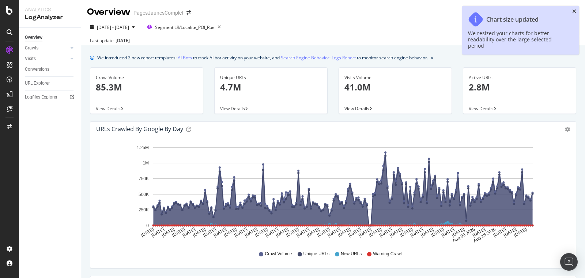
click at [574, 12] on icon "close toast" at bounding box center [574, 11] width 4 height 5
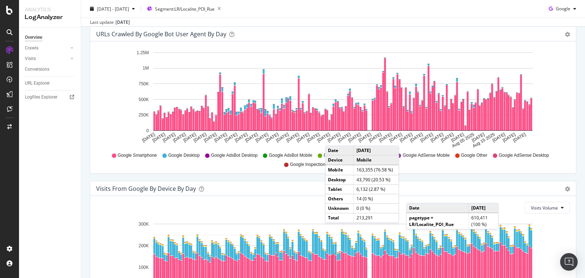
scroll to position [689, 0]
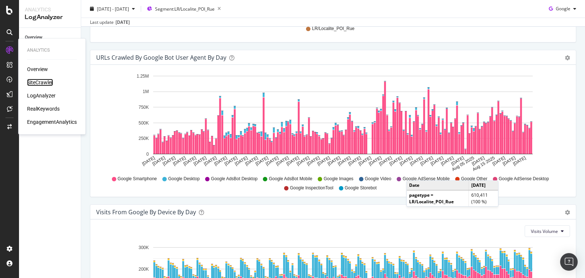
click at [36, 80] on div "SiteCrawler" at bounding box center [40, 82] width 26 height 7
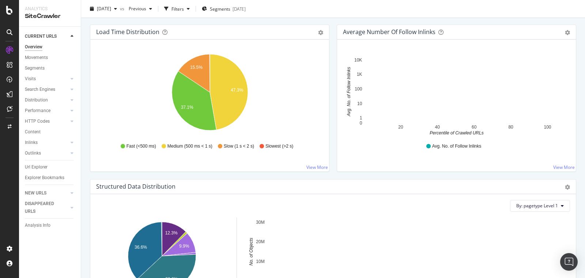
scroll to position [485, 0]
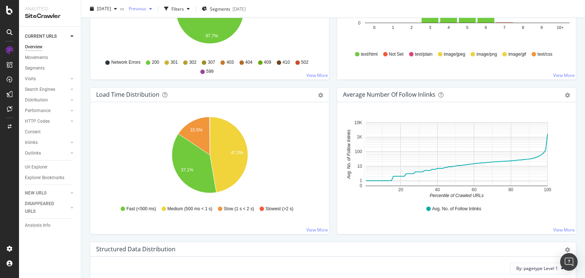
click at [146, 9] on span "Previous" at bounding box center [136, 8] width 20 height 6
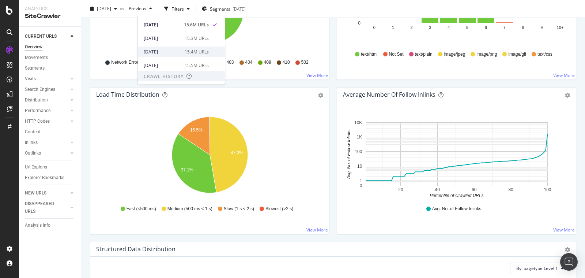
scroll to position [27, 0]
click at [158, 61] on div "[DATE]" at bounding box center [162, 62] width 37 height 7
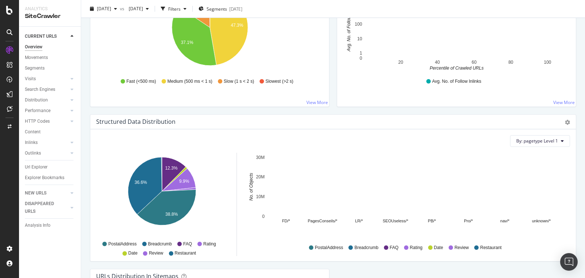
scroll to position [562, 0]
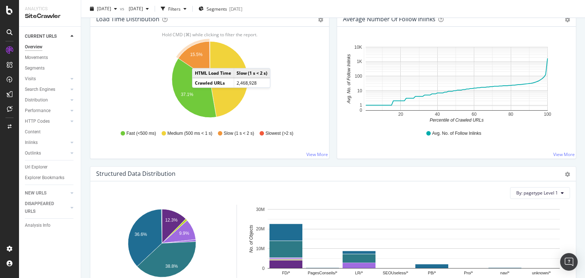
click at [200, 59] on icon "A chart." at bounding box center [194, 60] width 32 height 38
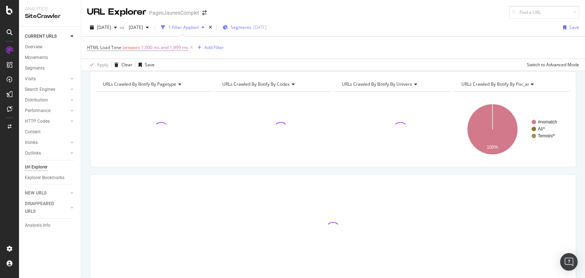
click at [251, 26] on span "Segments" at bounding box center [241, 27] width 20 height 6
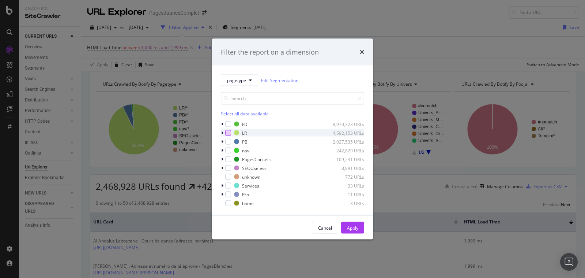
click at [225, 132] on div "modal" at bounding box center [228, 133] width 6 height 6
click at [223, 133] on div "modal" at bounding box center [223, 132] width 4 height 7
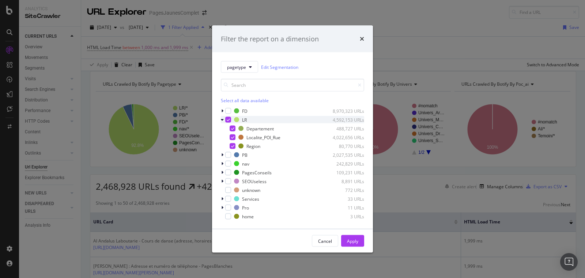
click at [230, 121] on div "modal" at bounding box center [228, 120] width 6 height 6
click at [233, 136] on div "modal" at bounding box center [233, 137] width 6 height 6
click at [354, 239] on div "Apply" at bounding box center [352, 240] width 11 height 6
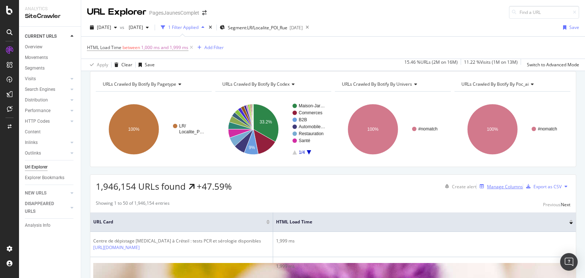
click at [489, 189] on div "Manage Columns" at bounding box center [505, 186] width 36 height 6
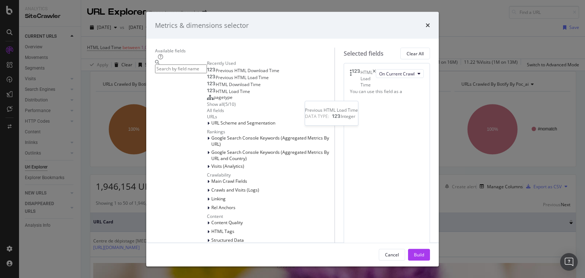
click at [216, 80] on span "Previous HTML Load Time" at bounding box center [242, 77] width 53 height 6
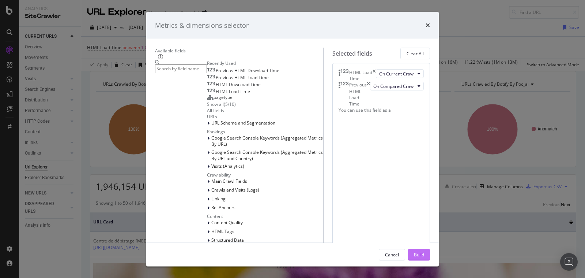
click at [424, 252] on div "Build" at bounding box center [419, 254] width 10 height 6
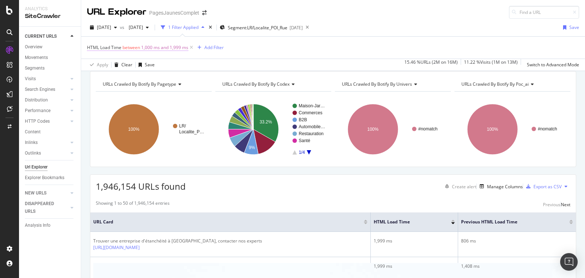
click at [154, 46] on span "1,000 ms and 1,999 ms" at bounding box center [164, 47] width 47 height 10
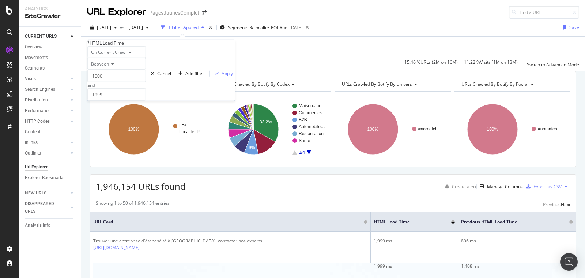
click at [113, 66] on icon at bounding box center [111, 64] width 5 height 4
click at [112, 107] on span "Greater than" at bounding box center [103, 104] width 26 height 6
click at [108, 82] on input "number" at bounding box center [116, 75] width 59 height 12
type input "1000"
click at [222, 67] on div "Apply" at bounding box center [227, 64] width 11 height 6
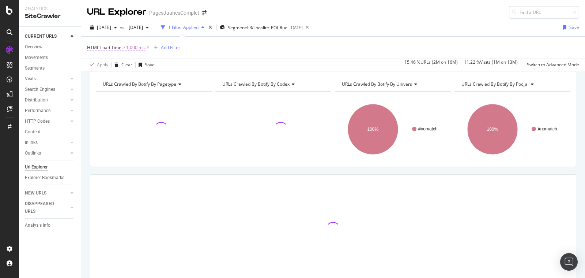
click at [127, 46] on span "1,000 ms" at bounding box center [135, 47] width 19 height 10
click at [110, 82] on input "1000" at bounding box center [116, 75] width 59 height 12
type input "1"
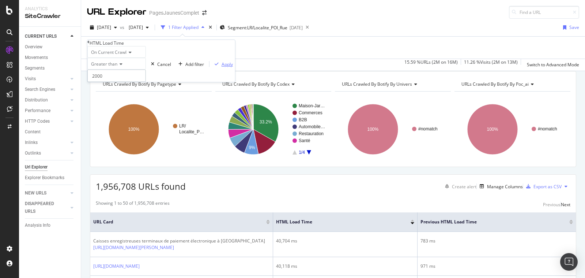
type input "2000"
click at [222, 67] on div "Apply" at bounding box center [227, 64] width 11 height 6
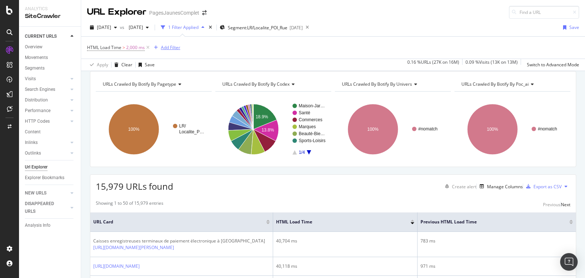
click at [173, 48] on div "Add Filter" at bounding box center [170, 47] width 19 height 6
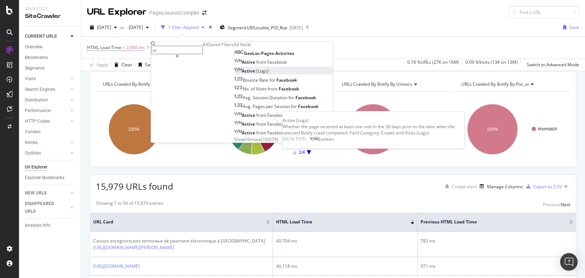
type input "ac"
click at [242, 74] on span "Active" at bounding box center [249, 71] width 15 height 6
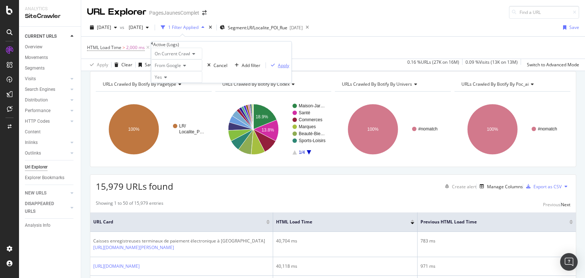
click at [278, 68] on div "Apply" at bounding box center [283, 65] width 11 height 6
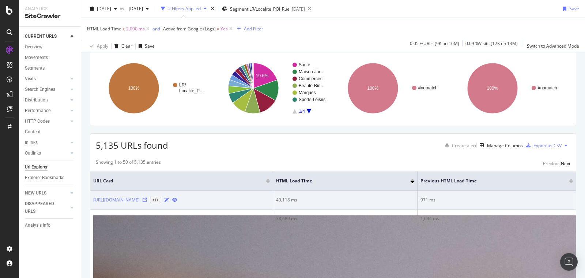
scroll to position [41, 0]
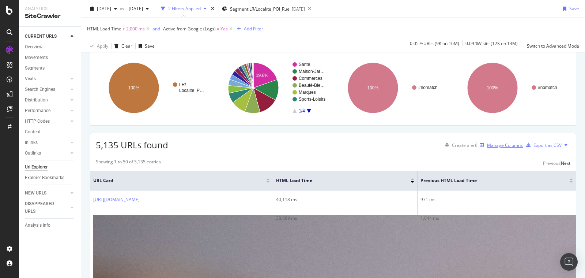
click at [502, 148] on div "Manage Columns" at bounding box center [505, 145] width 36 height 6
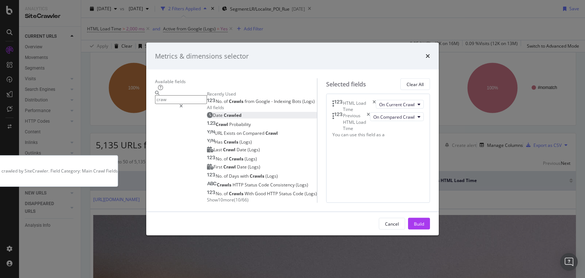
type input "craw"
click at [224, 118] on span "Crawled" at bounding box center [233, 115] width 18 height 6
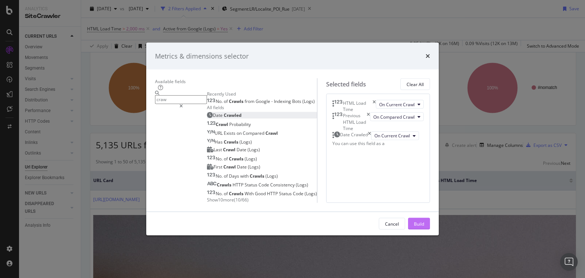
click at [424, 226] on div "Build" at bounding box center [419, 223] width 10 height 6
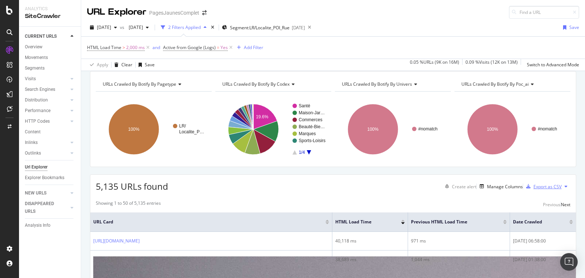
click at [560, 189] on div "Export as CSV" at bounding box center [548, 186] width 28 height 6
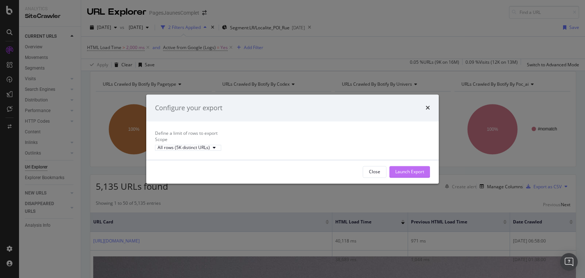
click at [408, 174] on div "Launch Export" at bounding box center [409, 171] width 29 height 6
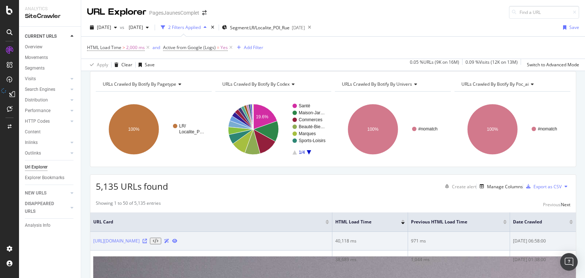
click at [147, 243] on icon at bounding box center [145, 240] width 4 height 4
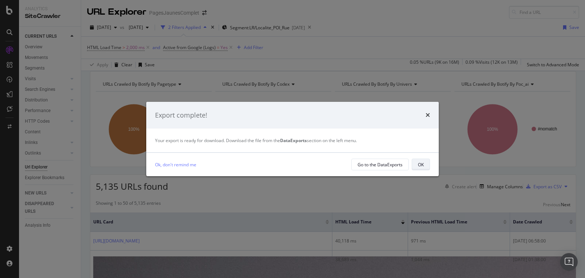
click at [425, 164] on button "OK" at bounding box center [421, 164] width 18 height 12
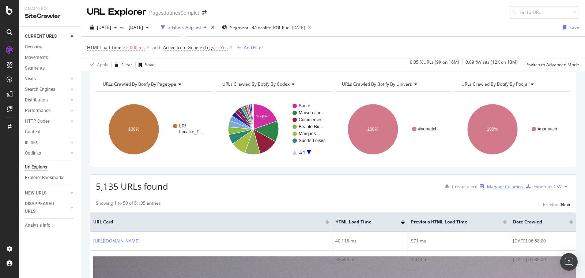
click at [490, 189] on div "Manage Columns" at bounding box center [505, 186] width 36 height 6
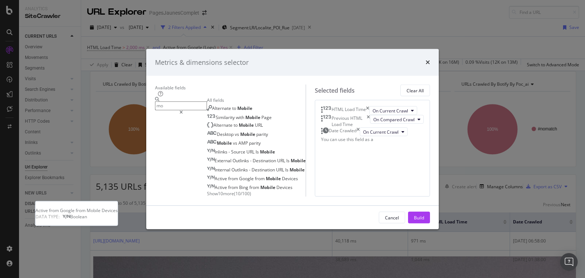
type input "m"
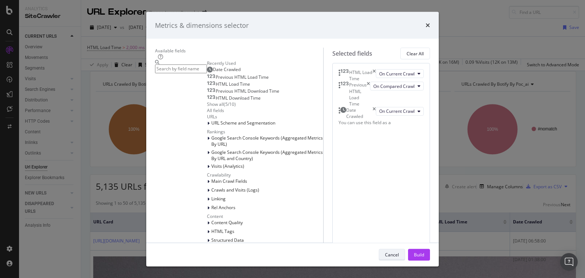
click at [399, 256] on div "Cancel" at bounding box center [392, 254] width 14 height 6
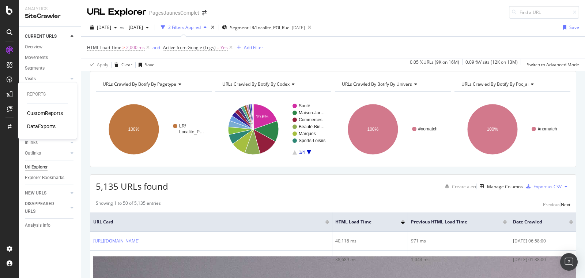
click at [48, 128] on div "DataExports" at bounding box center [41, 125] width 29 height 7
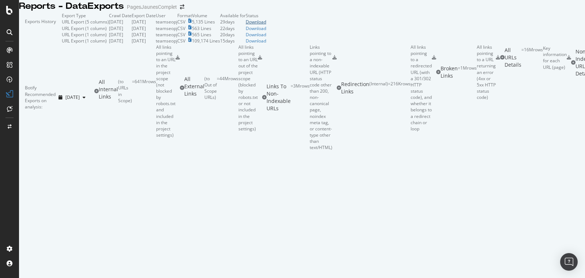
click at [266, 25] on div "Download" at bounding box center [256, 22] width 20 height 6
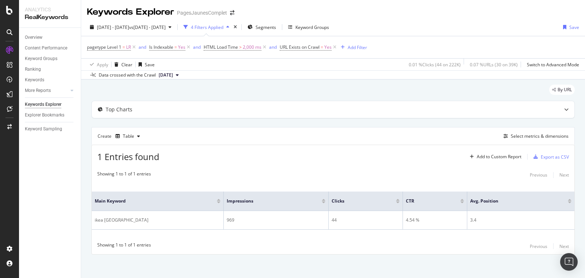
scroll to position [1, 0]
click at [509, 110] on div "Top Charts" at bounding box center [319, 108] width 454 height 7
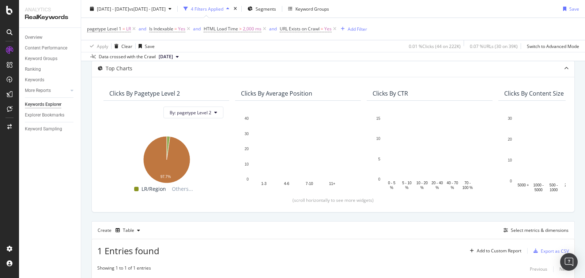
scroll to position [39, 0]
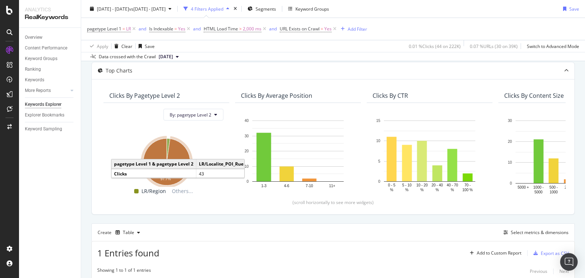
click at [156, 145] on icon "A chart." at bounding box center [166, 161] width 47 height 47
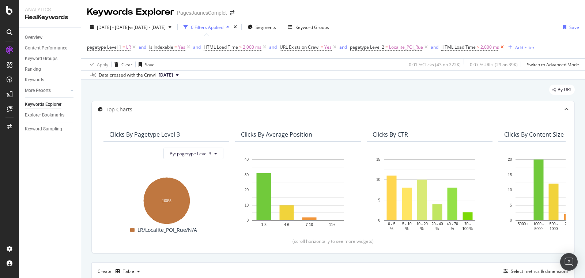
click at [503, 48] on icon at bounding box center [502, 47] width 6 height 7
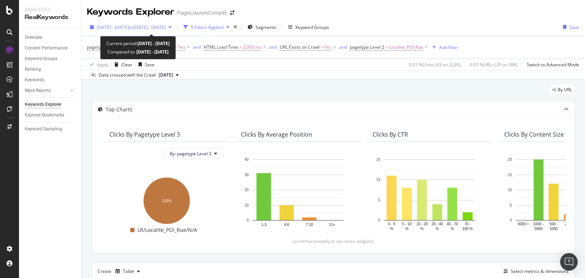
click at [166, 26] on span "vs [DATE] - [DATE]" at bounding box center [147, 27] width 37 height 6
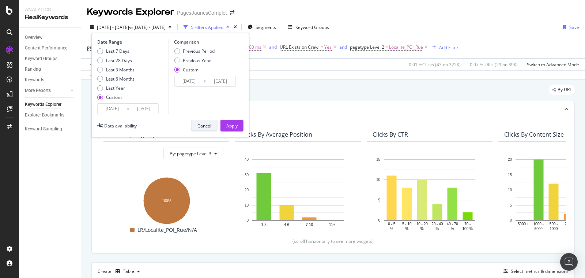
click at [204, 123] on div "Cancel" at bounding box center [204, 125] width 14 height 6
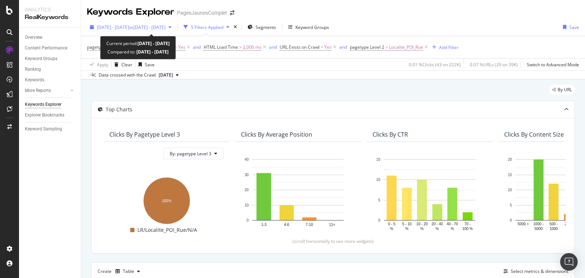
click at [166, 25] on span "vs [DATE] - [DATE]" at bounding box center [147, 27] width 37 height 6
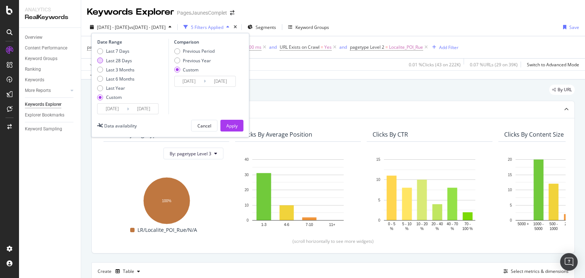
click at [111, 59] on div "Last 28 Days" at bounding box center [119, 60] width 26 height 6
type input "[DATE]"
click at [190, 51] on div "Previous Period" at bounding box center [199, 51] width 32 height 6
type input "[DATE]"
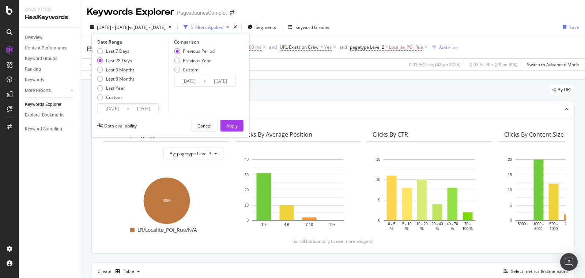
type input "[DATE]"
click at [231, 122] on div "Apply" at bounding box center [231, 125] width 11 height 6
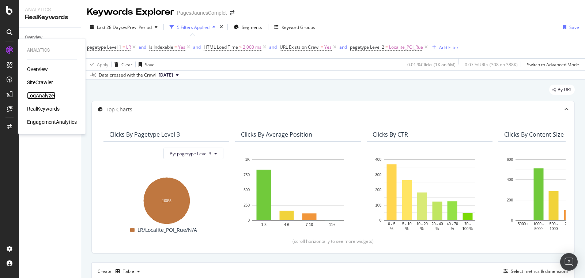
click at [41, 97] on div "LogAnalyzer" at bounding box center [41, 95] width 29 height 7
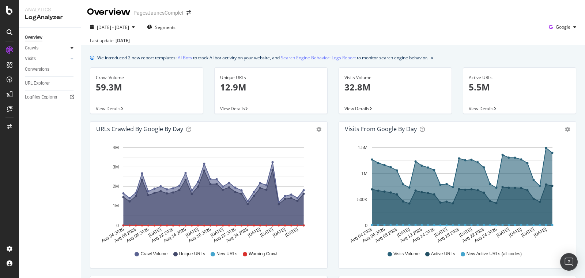
click at [72, 48] on icon at bounding box center [72, 48] width 3 height 4
click at [72, 107] on icon at bounding box center [72, 108] width 3 height 4
click at [73, 46] on icon at bounding box center [72, 48] width 3 height 4
click at [176, 28] on span "Segments" at bounding box center [165, 27] width 20 height 6
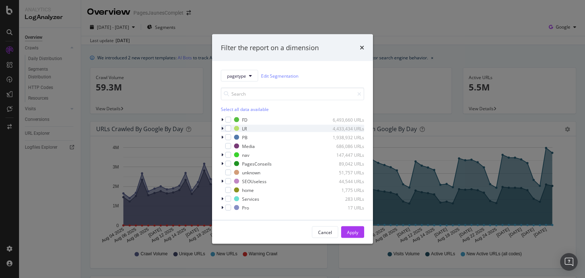
click at [224, 128] on div "modal" at bounding box center [223, 128] width 4 height 7
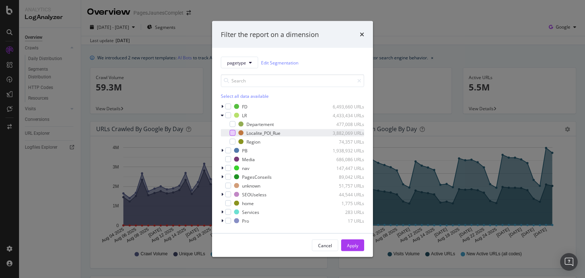
click at [233, 131] on div "modal" at bounding box center [233, 133] width 6 height 6
click at [352, 244] on div "Apply" at bounding box center [352, 245] width 11 height 6
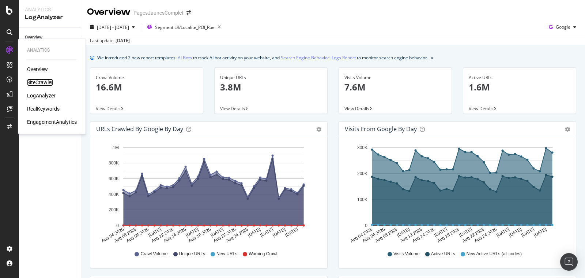
click at [34, 84] on div "SiteCrawler" at bounding box center [40, 82] width 26 height 7
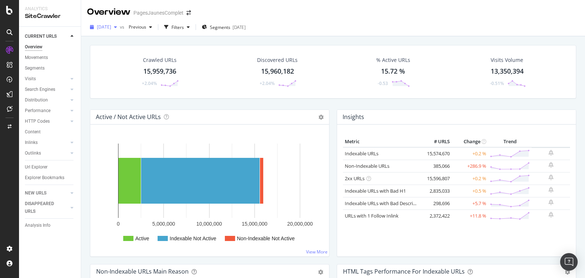
click at [111, 26] on span "[DATE]" at bounding box center [104, 27] width 14 height 6
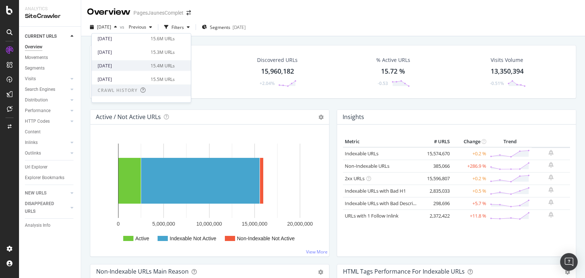
scroll to position [30, 0]
click at [110, 76] on div "[DATE]" at bounding box center [122, 77] width 49 height 7
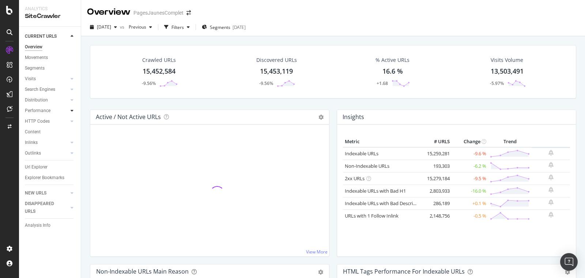
click at [69, 110] on div at bounding box center [71, 110] width 7 height 7
click at [35, 135] on div "Segments" at bounding box center [38, 132] width 20 height 8
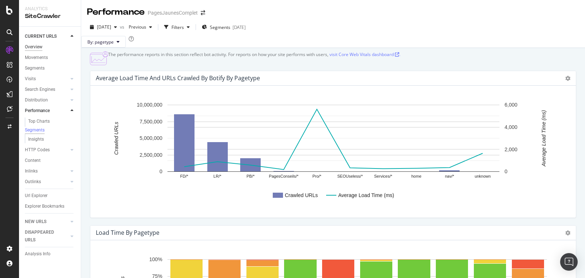
click at [40, 46] on div "Overview" at bounding box center [34, 47] width 18 height 8
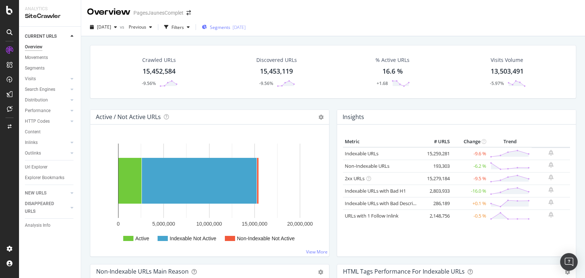
click at [246, 29] on div "[DATE]" at bounding box center [239, 27] width 13 height 6
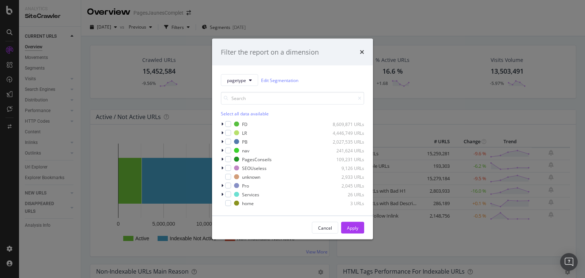
click at [220, 133] on div "pagetype Edit Segmentation Select all data available FD 8,609,871 URLs LR 4,446…" at bounding box center [292, 140] width 161 height 150
click at [222, 133] on icon "modal" at bounding box center [222, 133] width 2 height 4
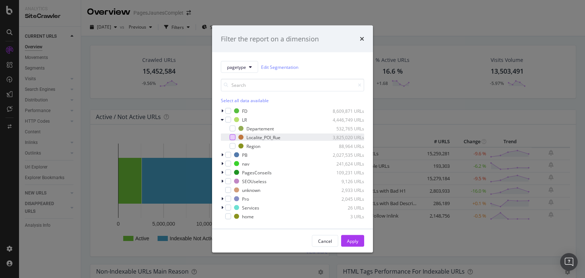
click at [234, 138] on div "modal" at bounding box center [233, 137] width 6 height 6
click at [357, 239] on div "Apply" at bounding box center [352, 240] width 11 height 6
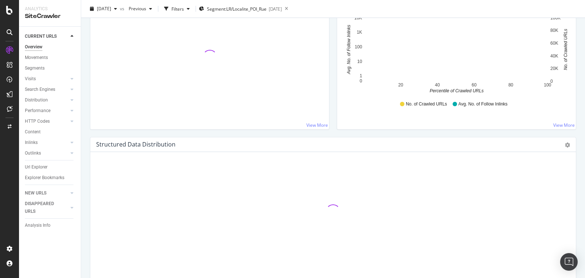
scroll to position [781, 0]
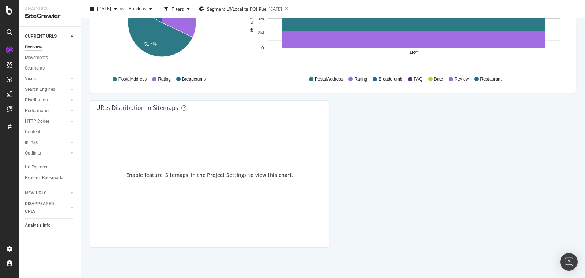
click at [45, 225] on div "Analysis Info" at bounding box center [38, 225] width 26 height 8
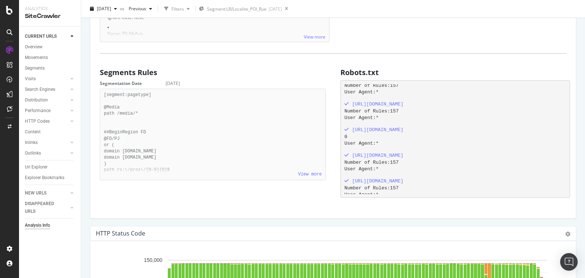
scroll to position [484, 0]
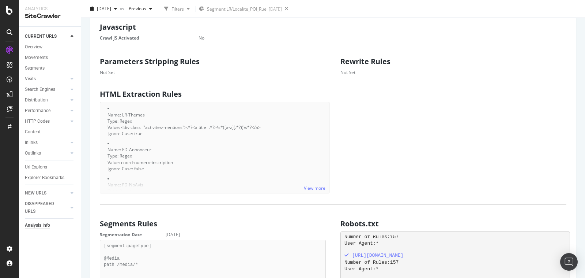
click at [37, 51] on div "Overview" at bounding box center [53, 47] width 56 height 9
click at [37, 47] on div "Overview" at bounding box center [34, 47] width 18 height 8
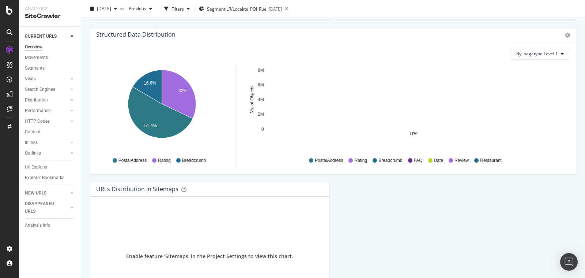
scroll to position [668, 0]
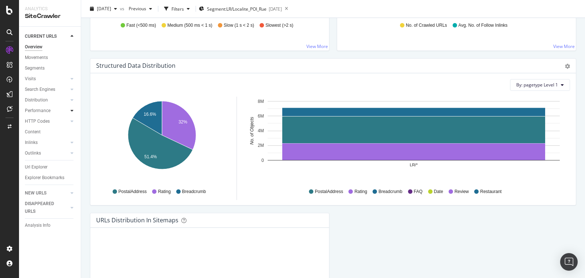
click at [72, 111] on icon at bounding box center [72, 110] width 3 height 4
click at [38, 142] on div "Insights" at bounding box center [36, 143] width 16 height 8
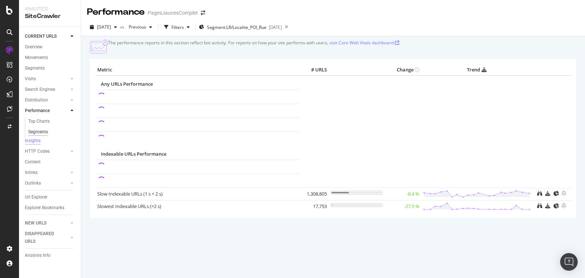
click at [35, 130] on div "Segments" at bounding box center [38, 132] width 20 height 8
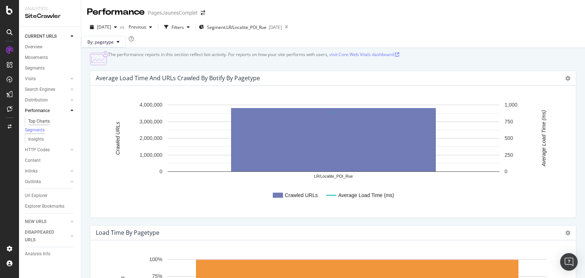
click at [36, 124] on div "Top Charts" at bounding box center [39, 121] width 22 height 8
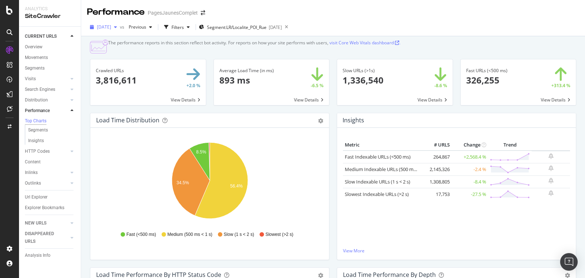
click at [111, 28] on span "[DATE]" at bounding box center [104, 27] width 14 height 6
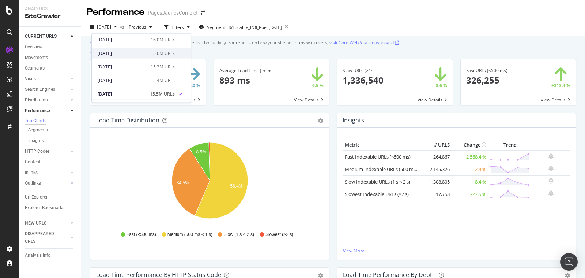
scroll to position [16, 0]
click at [111, 79] on div "[DATE]" at bounding box center [122, 78] width 49 height 7
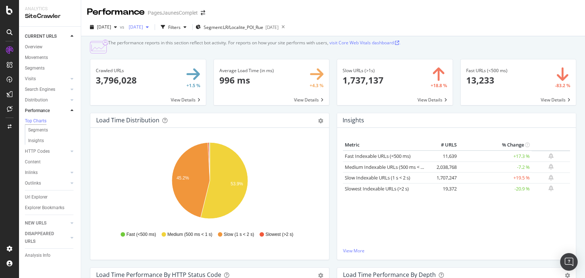
click at [143, 28] on span "[DATE]" at bounding box center [134, 27] width 17 height 6
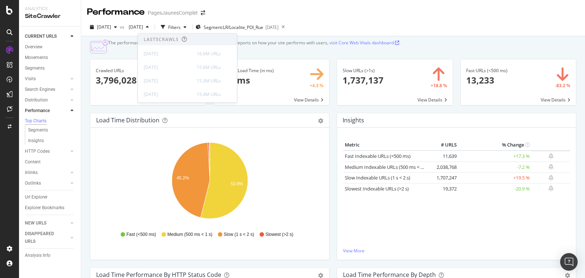
click at [235, 3] on div "Performance PagesJaunesComplet" at bounding box center [333, 9] width 504 height 18
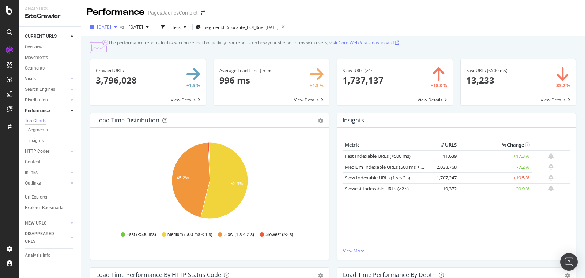
click at [111, 24] on span "[DATE]" at bounding box center [104, 27] width 14 height 6
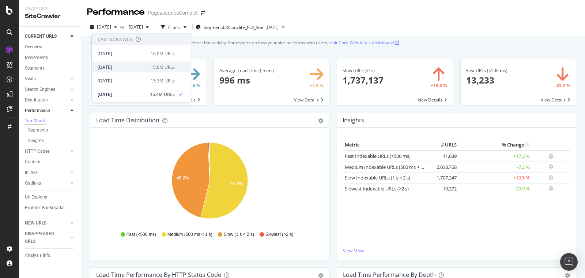
click at [113, 67] on div "[DATE]" at bounding box center [122, 67] width 49 height 7
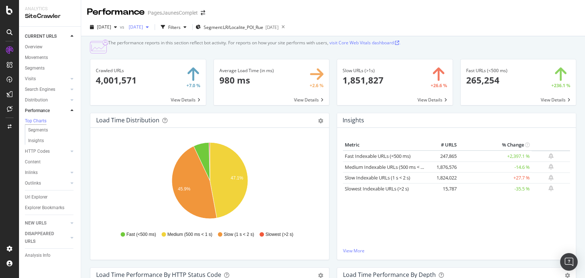
click at [143, 25] on span "[DATE]" at bounding box center [134, 27] width 17 height 6
click at [120, 25] on div "button" at bounding box center [115, 27] width 9 height 4
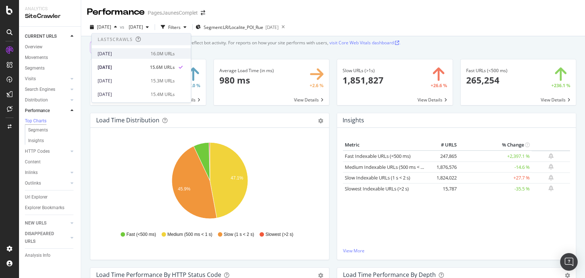
click at [122, 54] on div "[DATE]" at bounding box center [122, 53] width 49 height 7
